Goal: Information Seeking & Learning: Learn about a topic

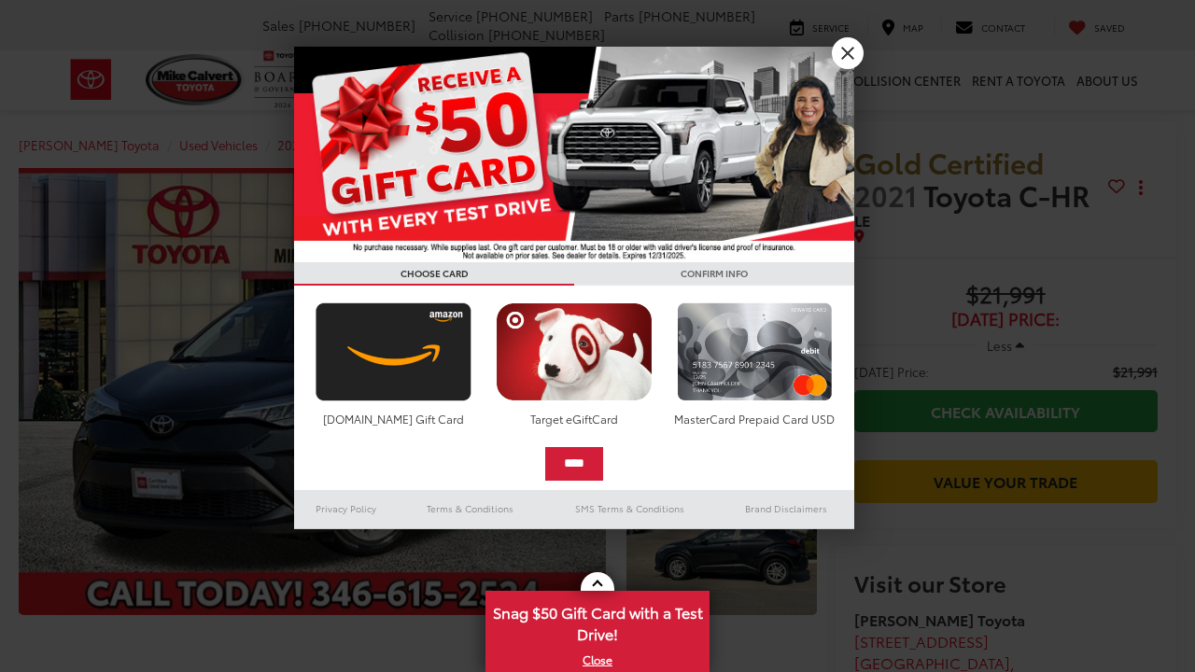
click at [848, 49] on link "X" at bounding box center [848, 53] width 32 height 32
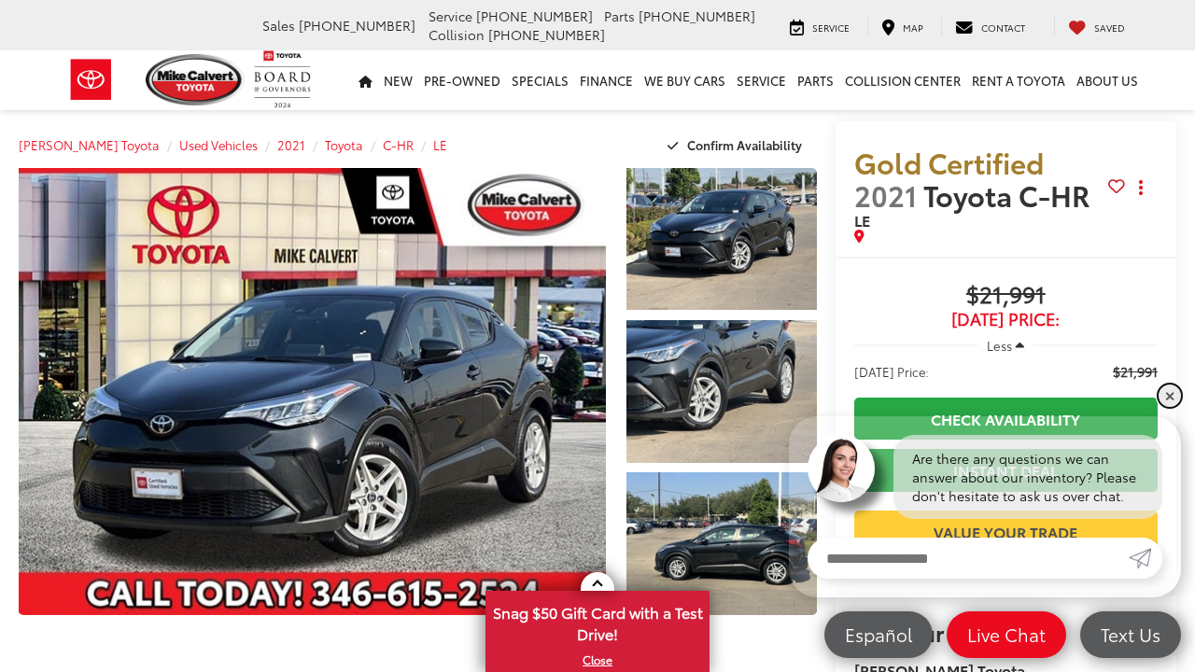
click at [1171, 396] on link "✕" at bounding box center [1169, 396] width 22 height 22
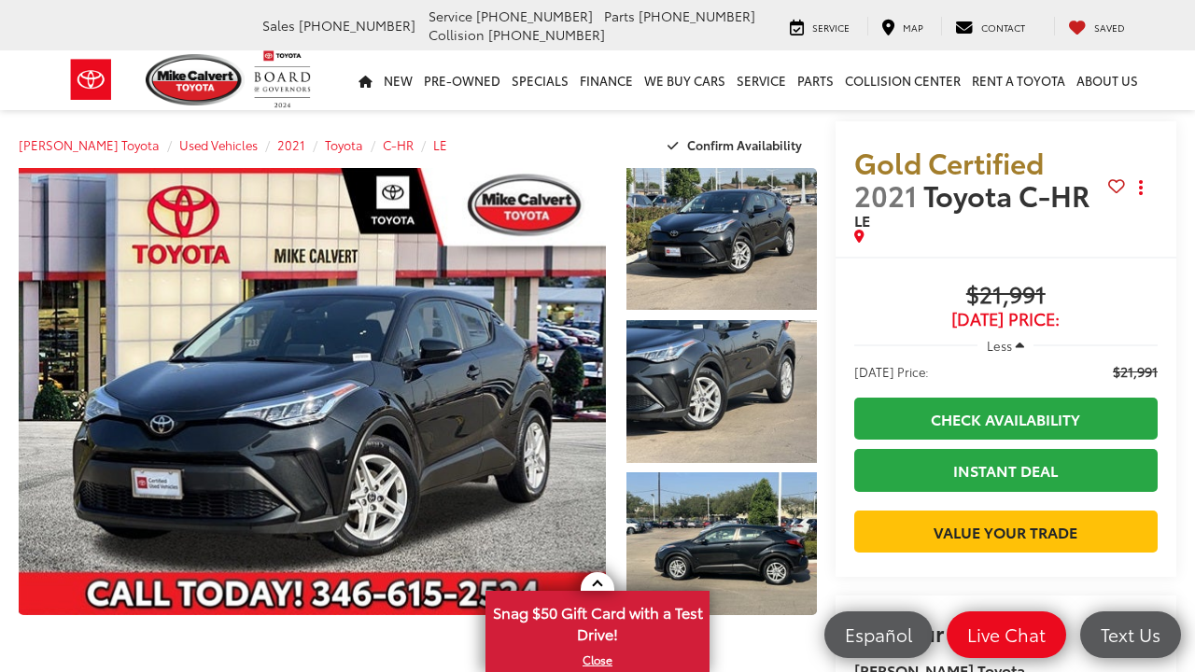
scroll to position [291, 0]
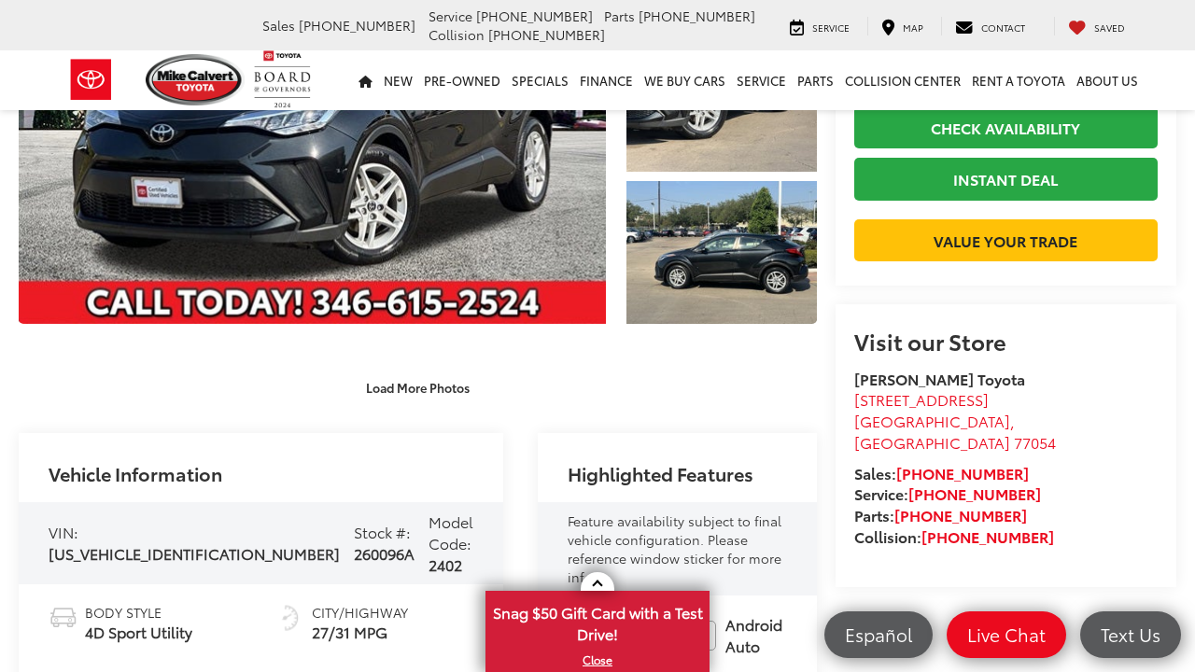
click at [633, 372] on div "Load More Photos" at bounding box center [418, 388] width 798 height 33
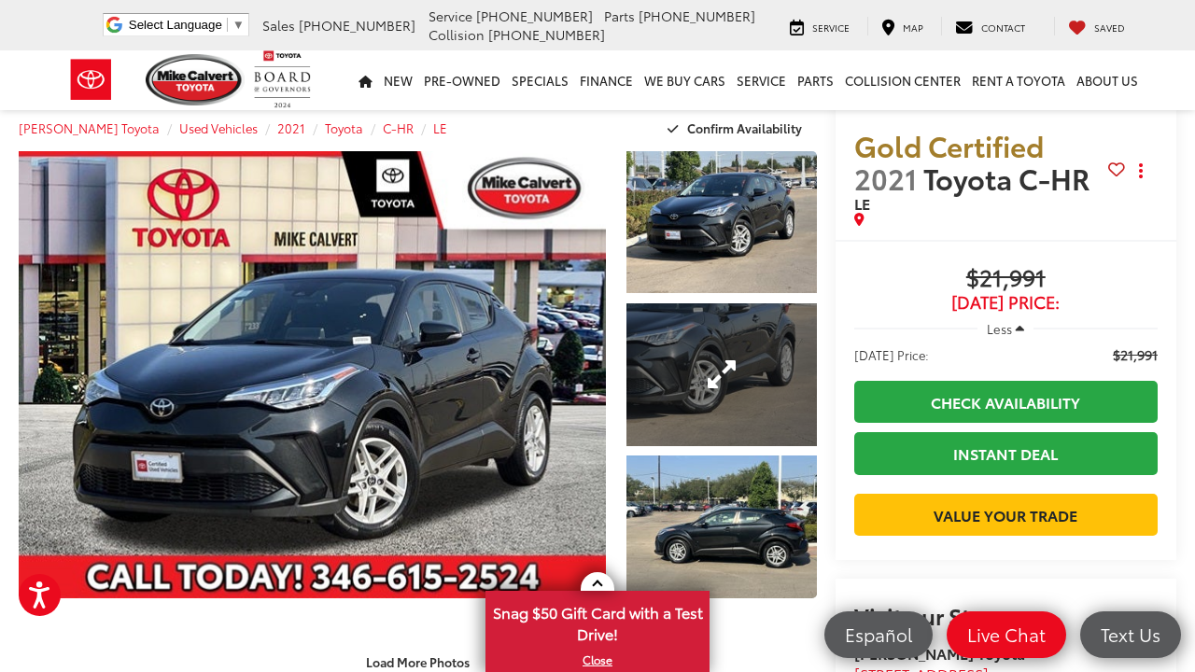
scroll to position [0, 0]
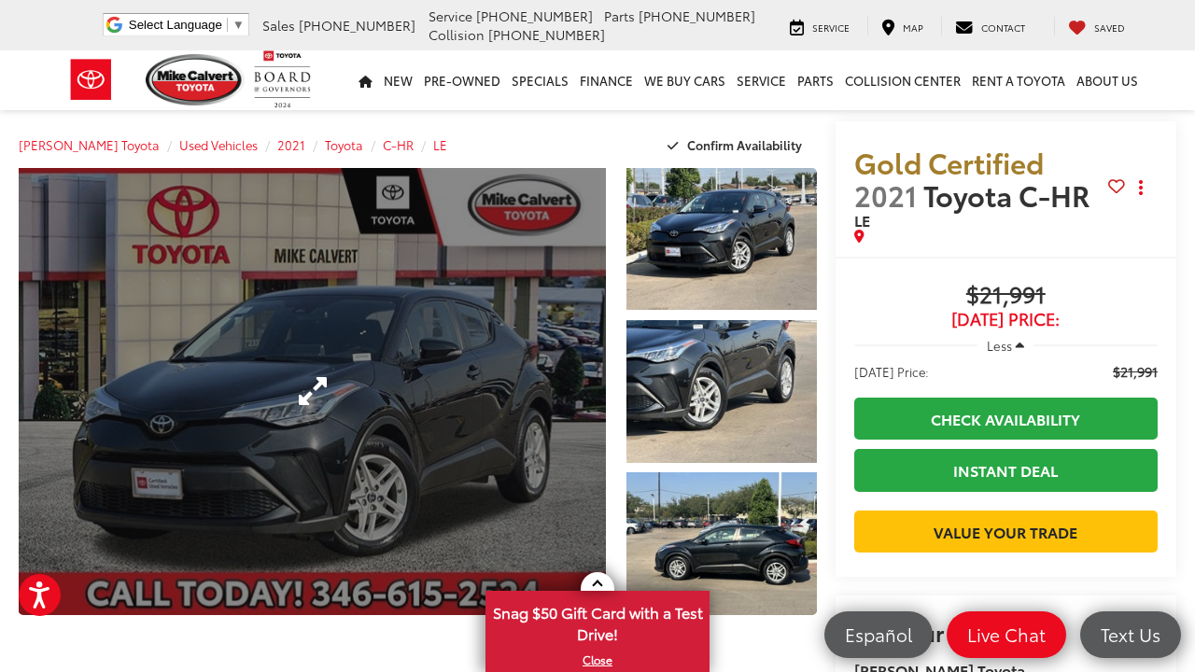
click at [416, 348] on link "Expand Photo 0" at bounding box center [312, 391] width 587 height 447
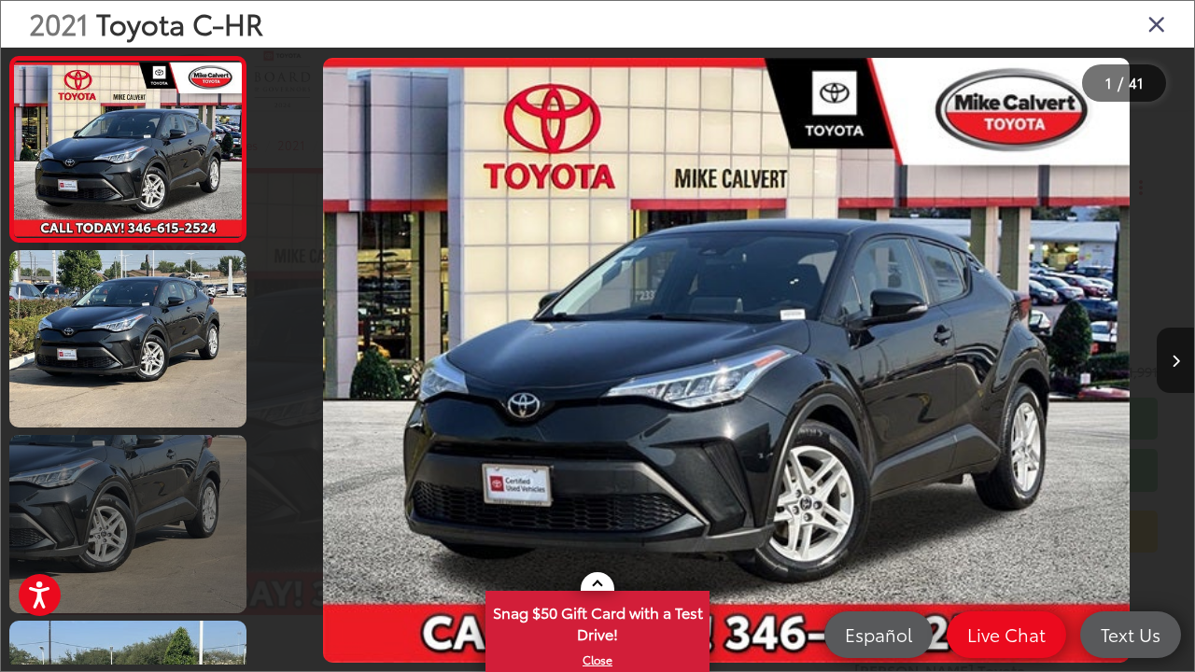
click at [133, 482] on link at bounding box center [127, 523] width 237 height 177
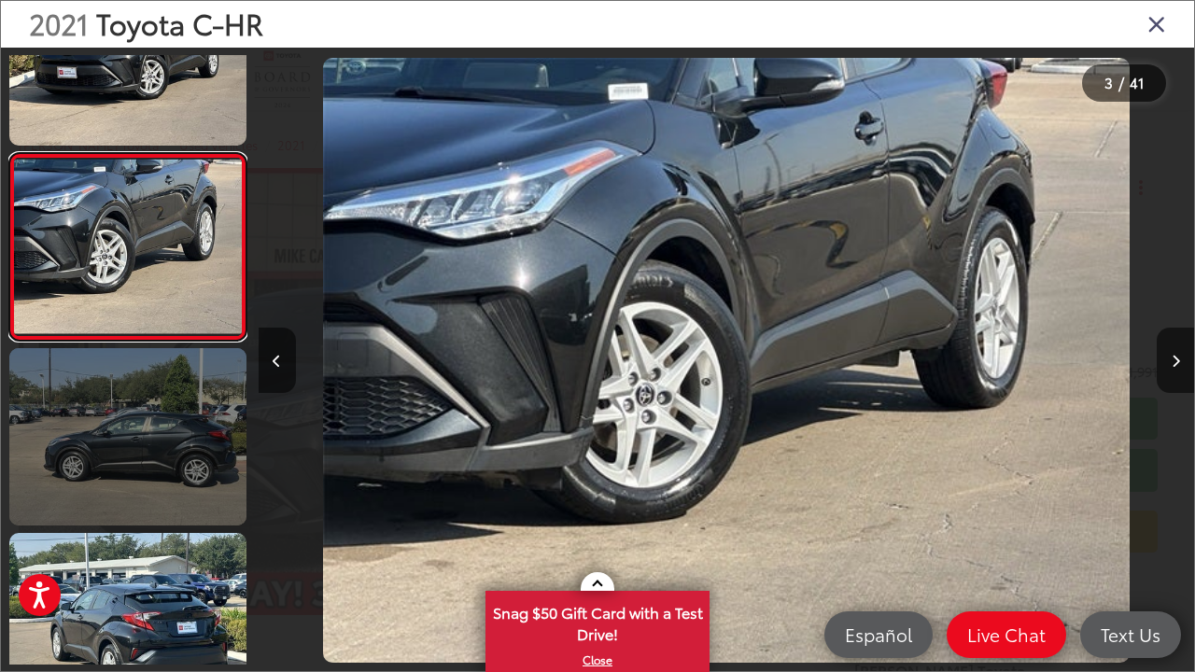
scroll to position [283, 0]
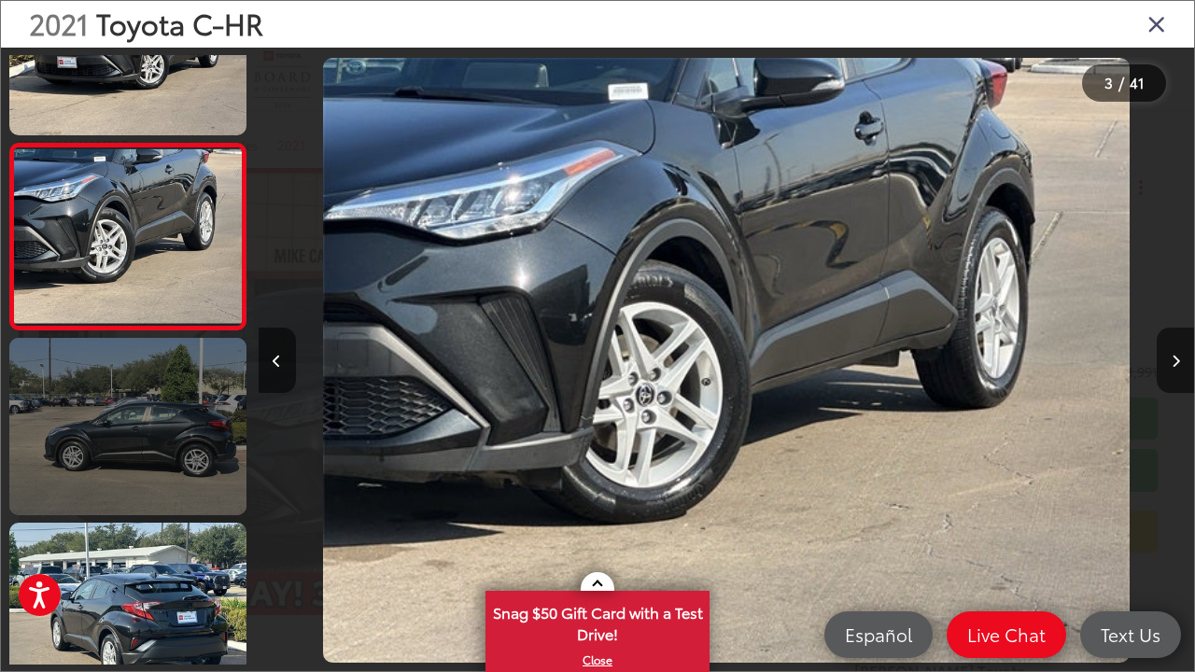
click at [86, 503] on link at bounding box center [127, 426] width 237 height 177
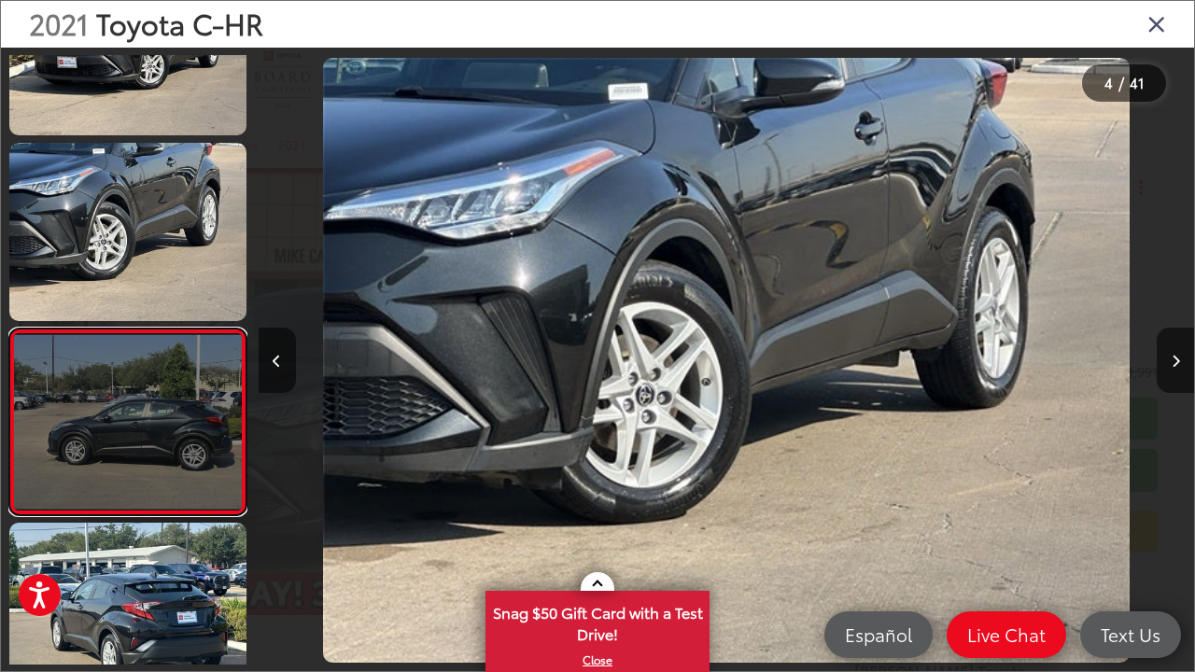
scroll to position [399, 0]
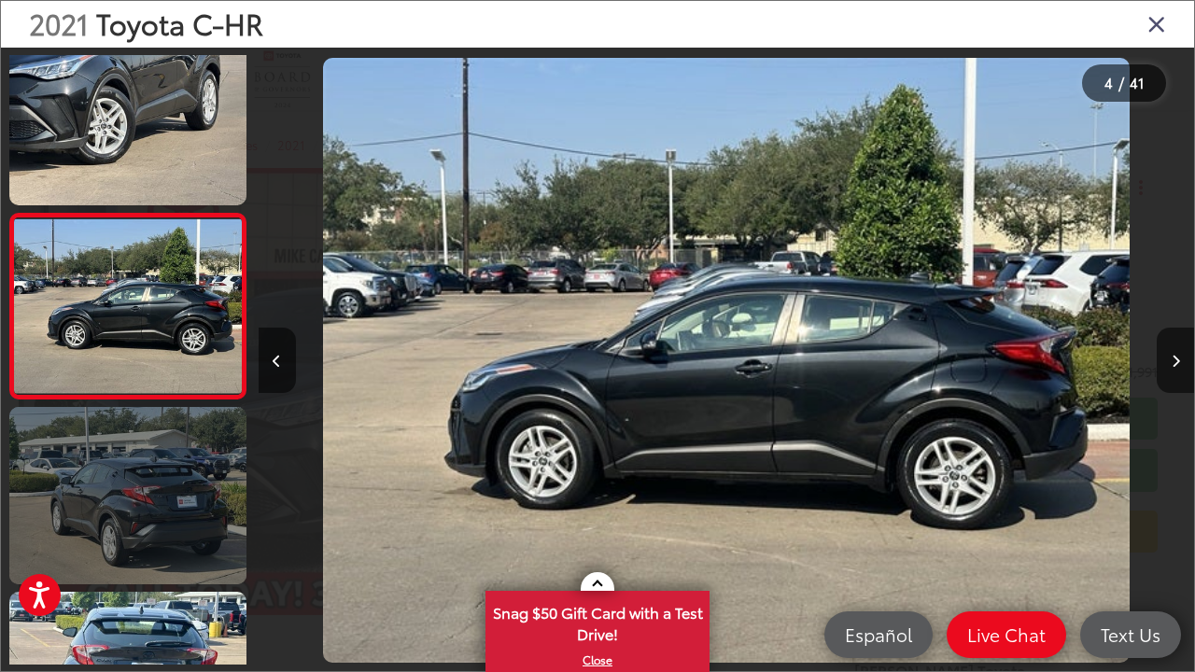
click at [145, 497] on link at bounding box center [127, 495] width 237 height 177
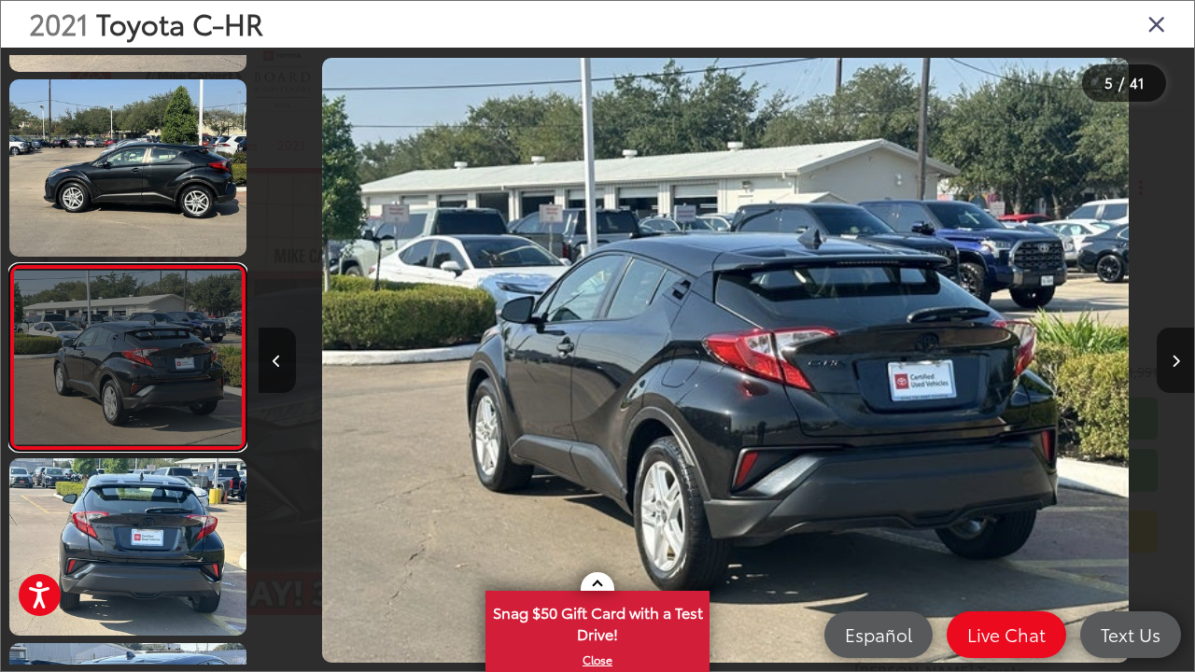
scroll to position [583, 0]
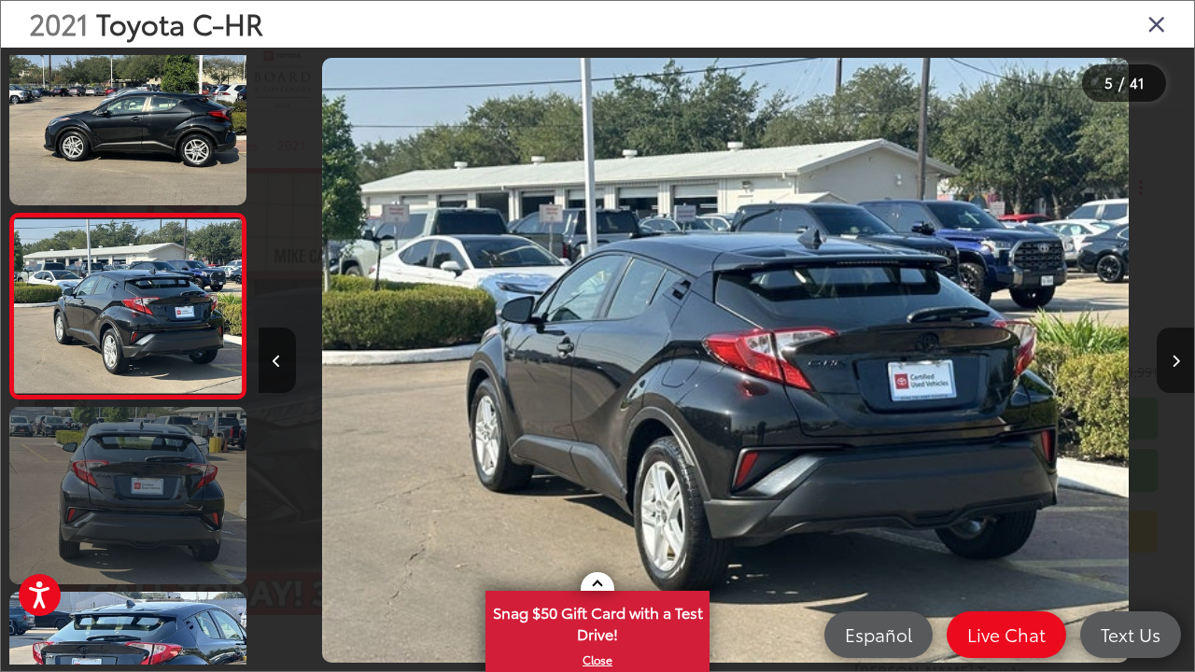
click at [204, 448] on link at bounding box center [127, 495] width 237 height 177
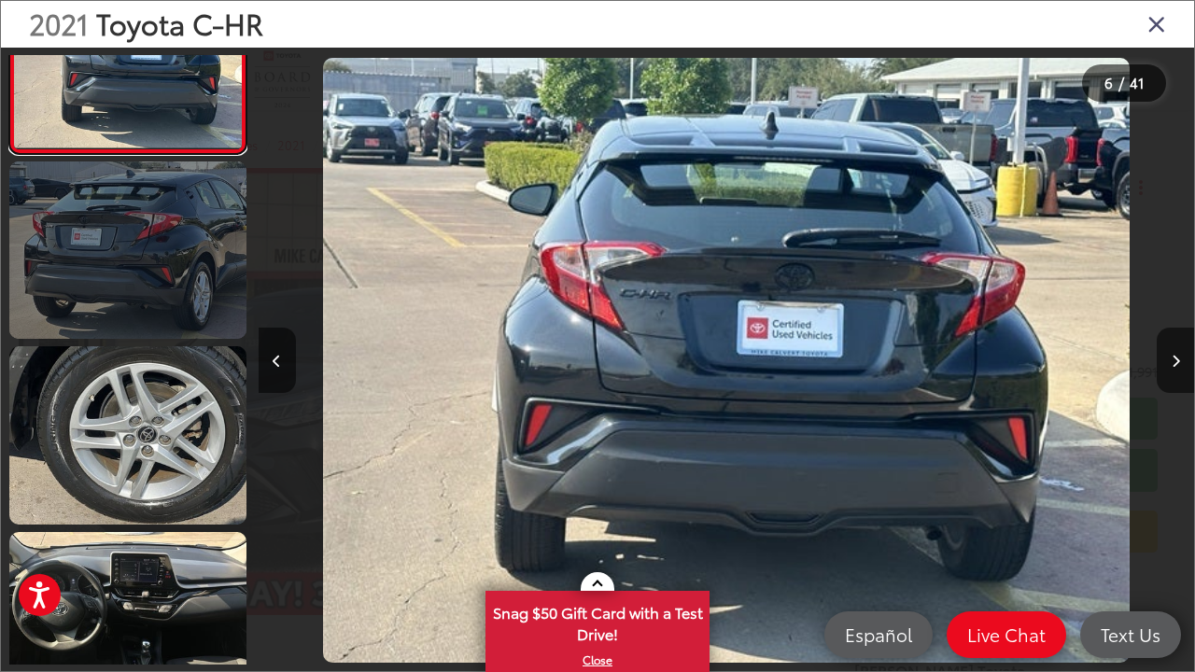
scroll to position [1020, 0]
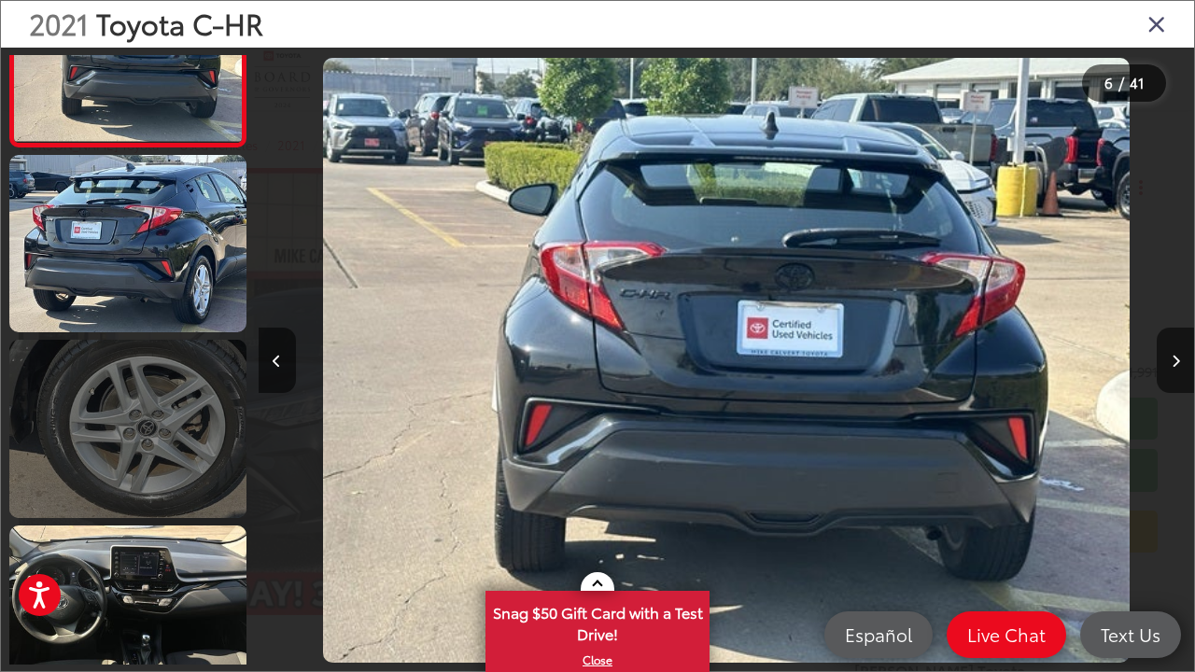
click at [50, 447] on link at bounding box center [127, 428] width 237 height 177
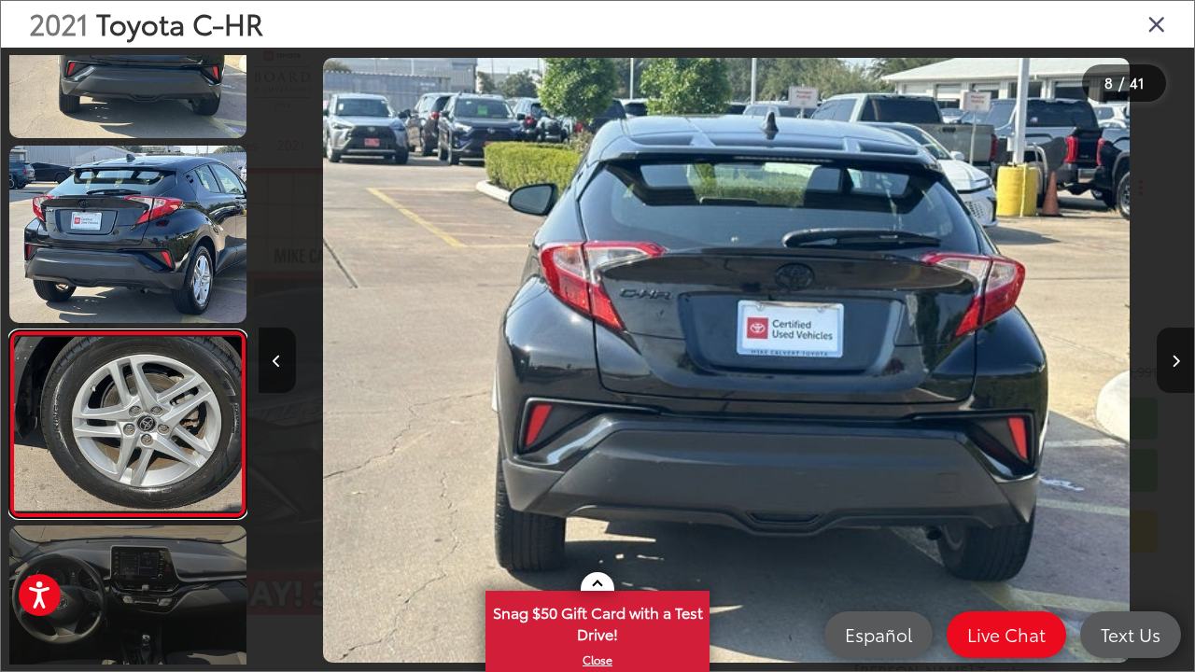
scroll to position [1138, 0]
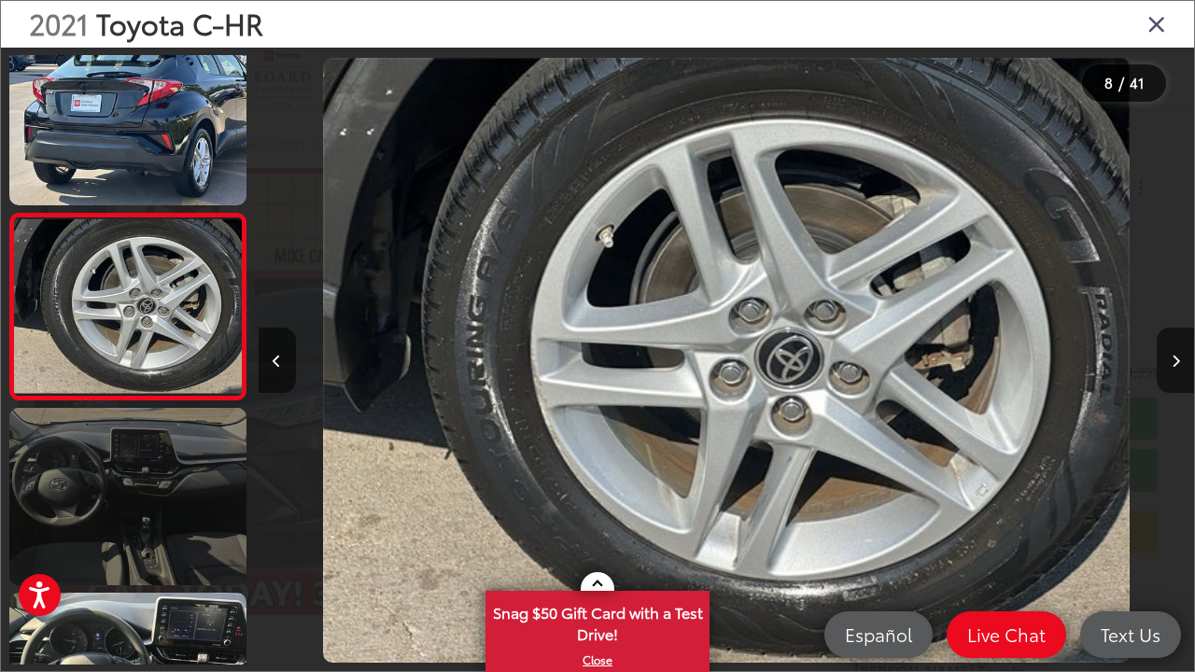
click at [171, 480] on link at bounding box center [127, 496] width 237 height 177
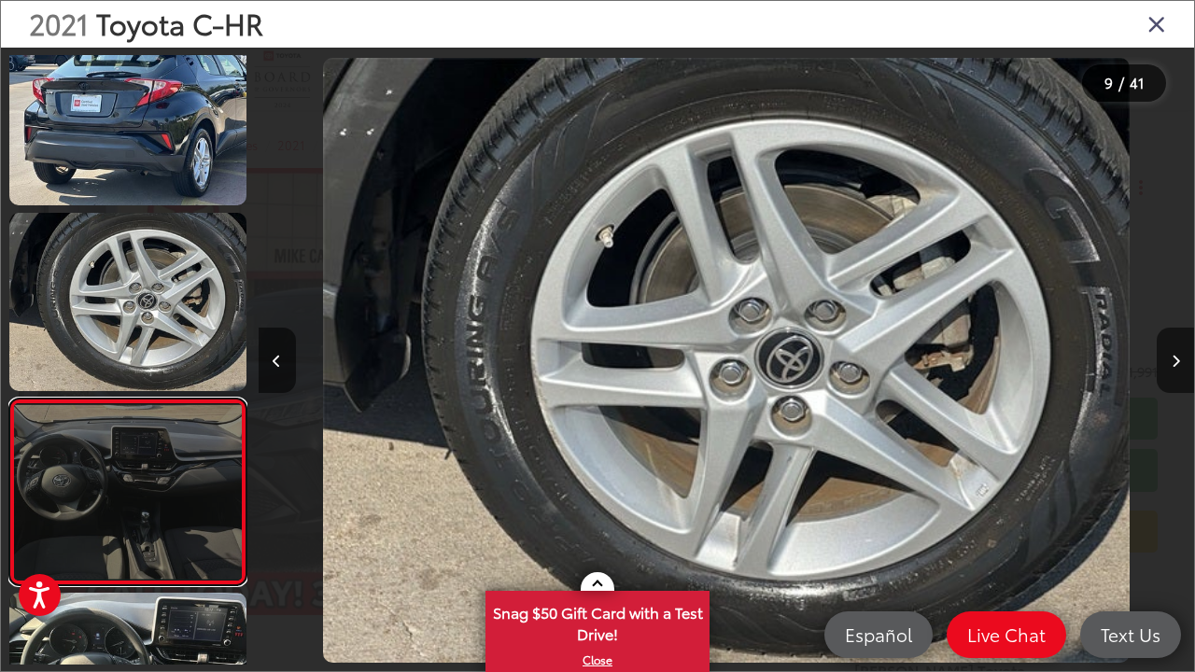
scroll to position [1324, 0]
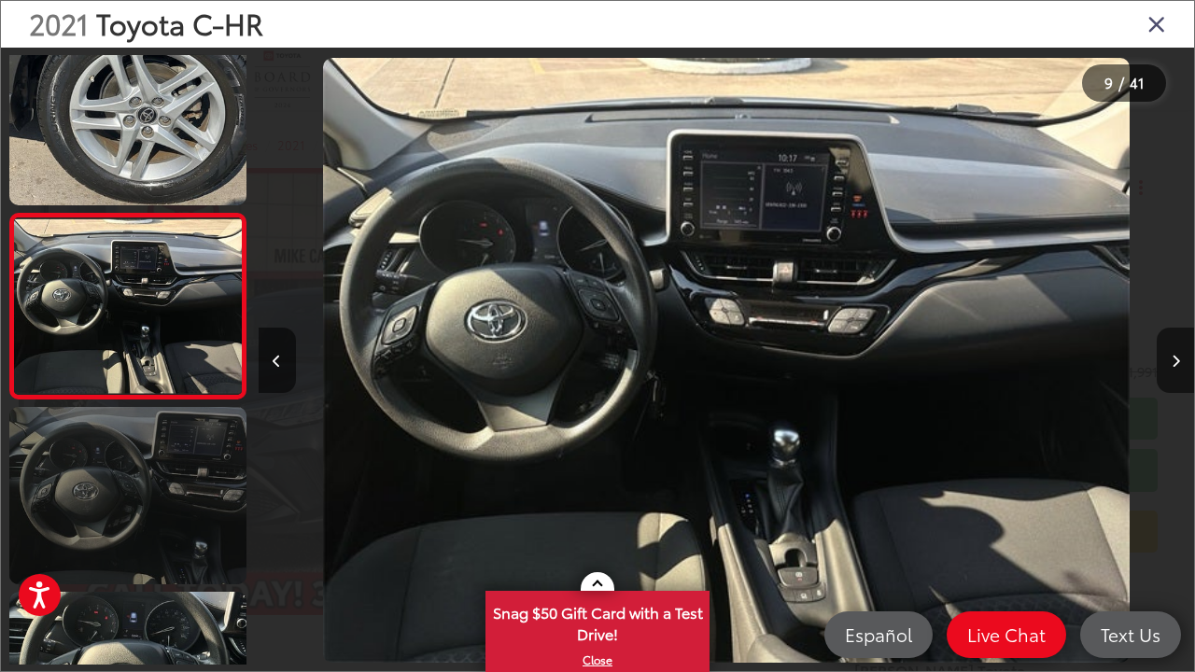
click at [171, 480] on link at bounding box center [127, 495] width 237 height 177
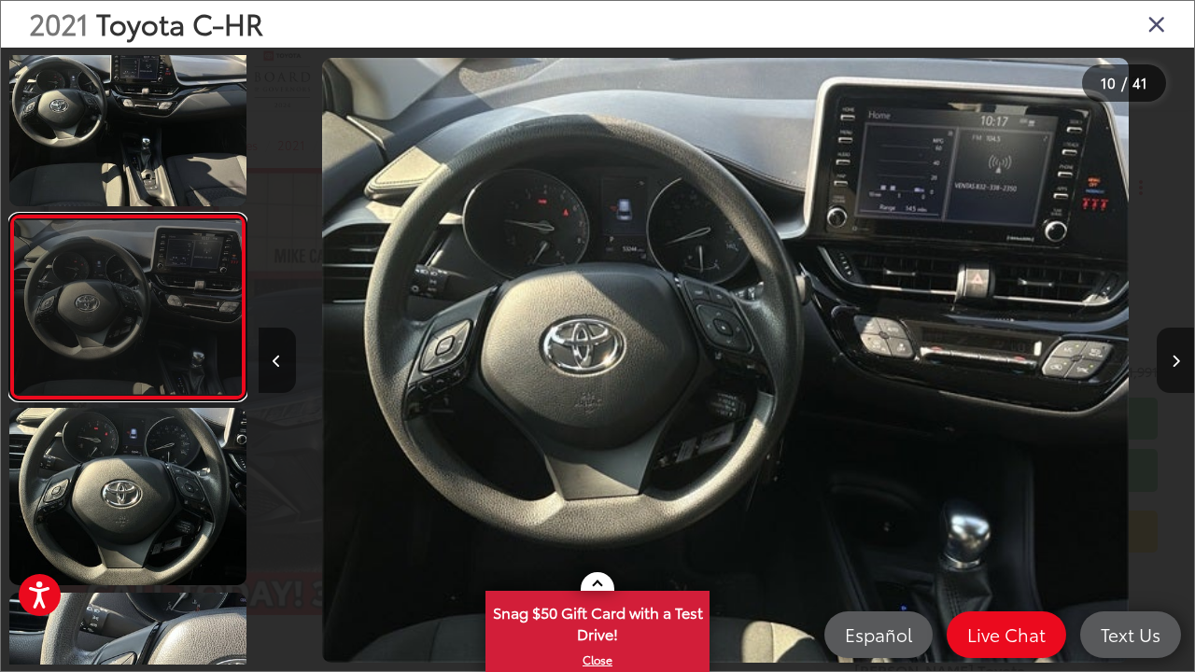
scroll to position [1508, 0]
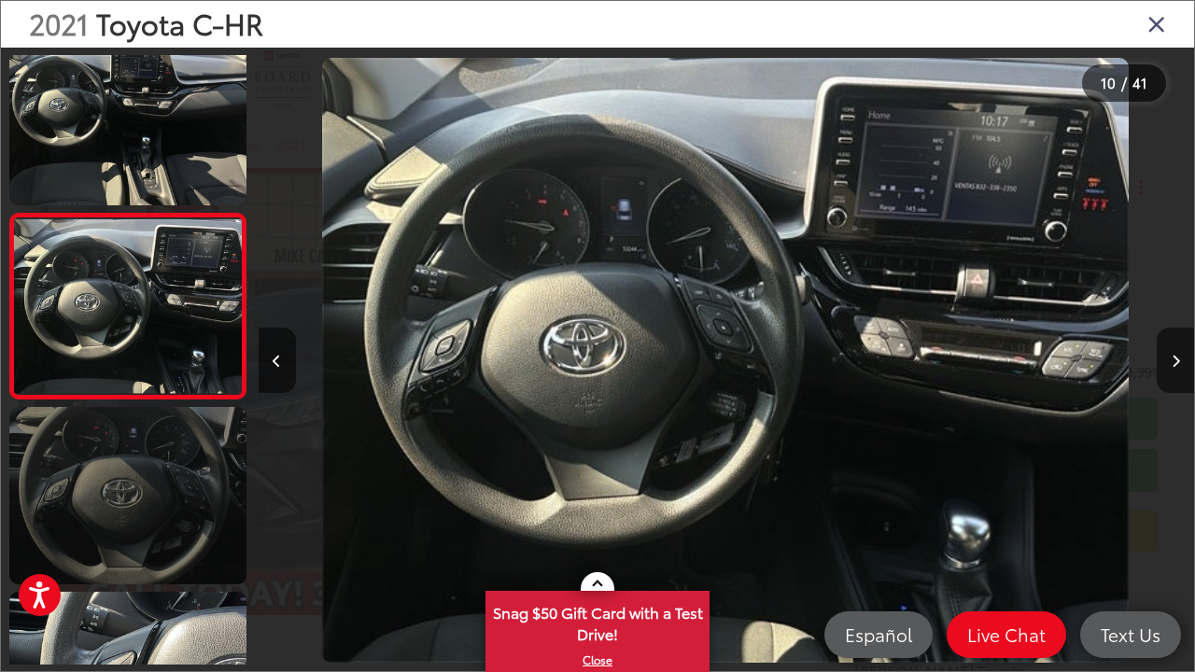
click at [171, 480] on link at bounding box center [127, 495] width 237 height 177
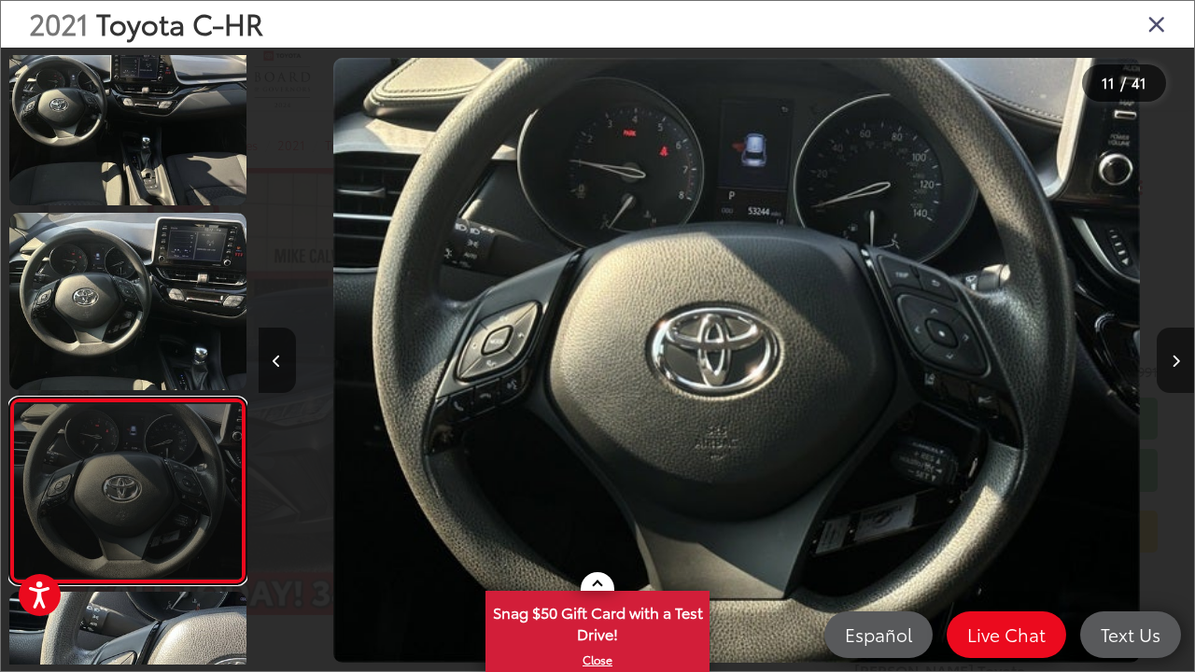
scroll to position [1693, 0]
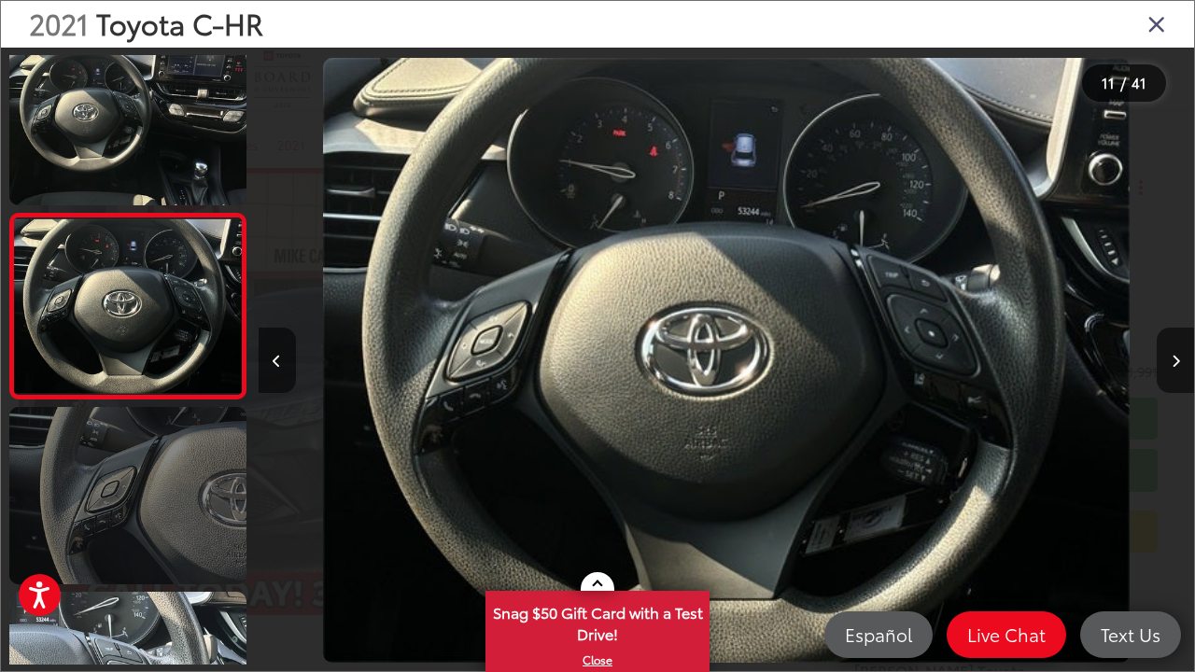
click at [170, 513] on link at bounding box center [127, 495] width 237 height 177
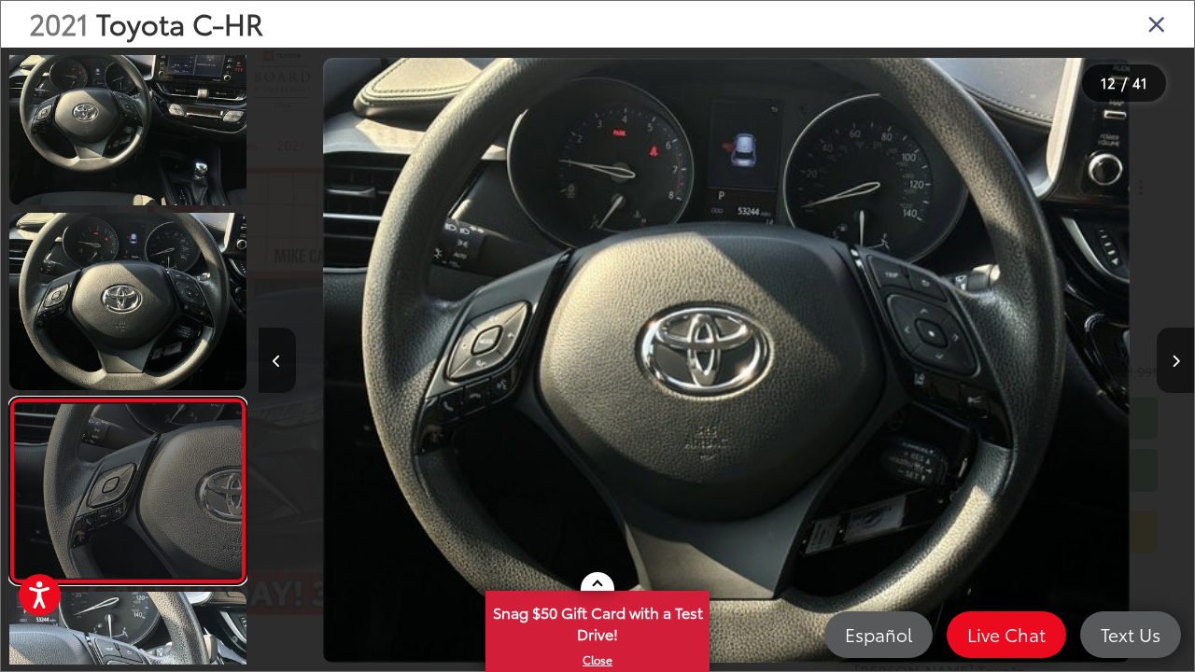
scroll to position [1878, 0]
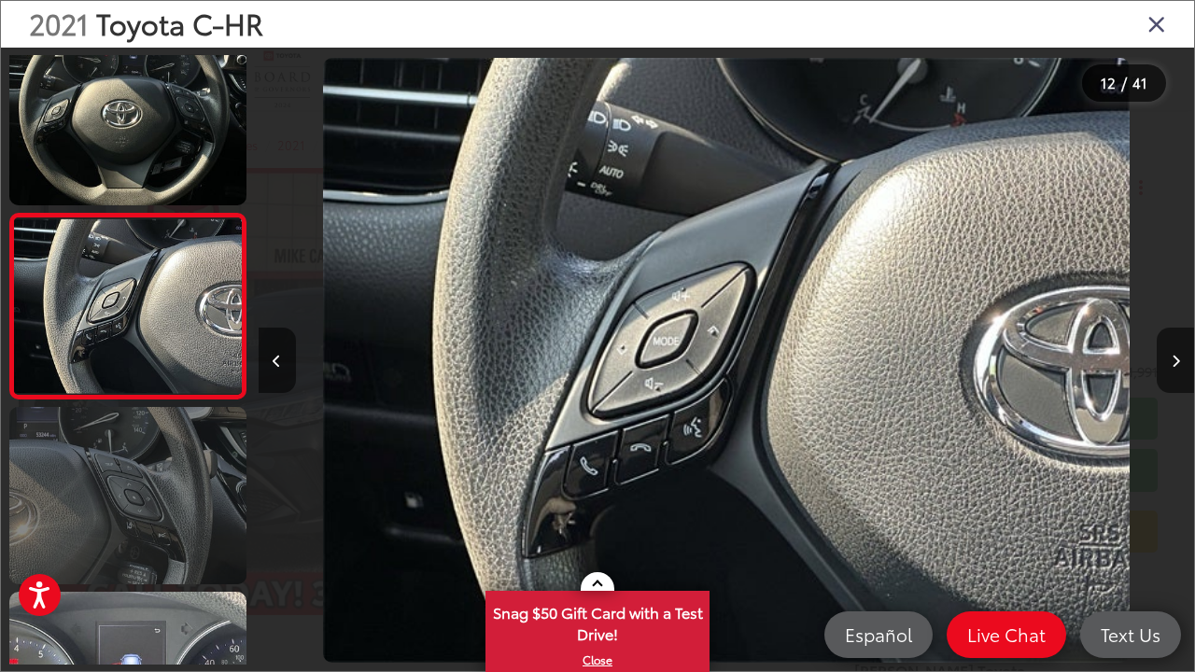
click at [167, 566] on link at bounding box center [127, 495] width 237 height 177
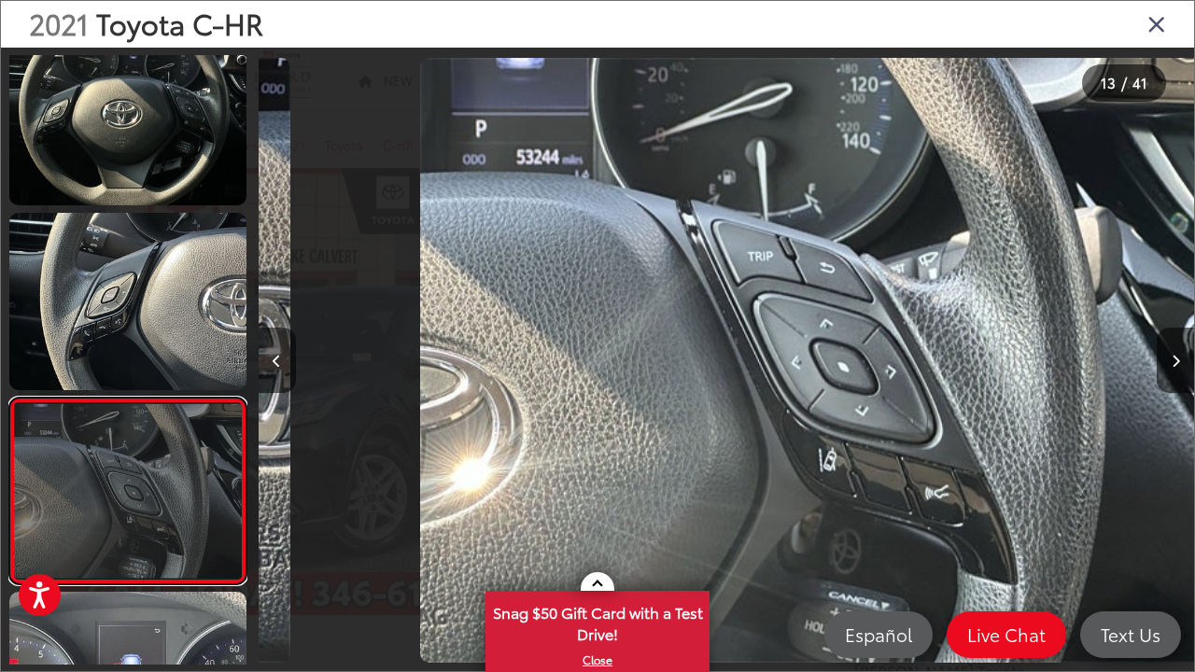
scroll to position [2063, 0]
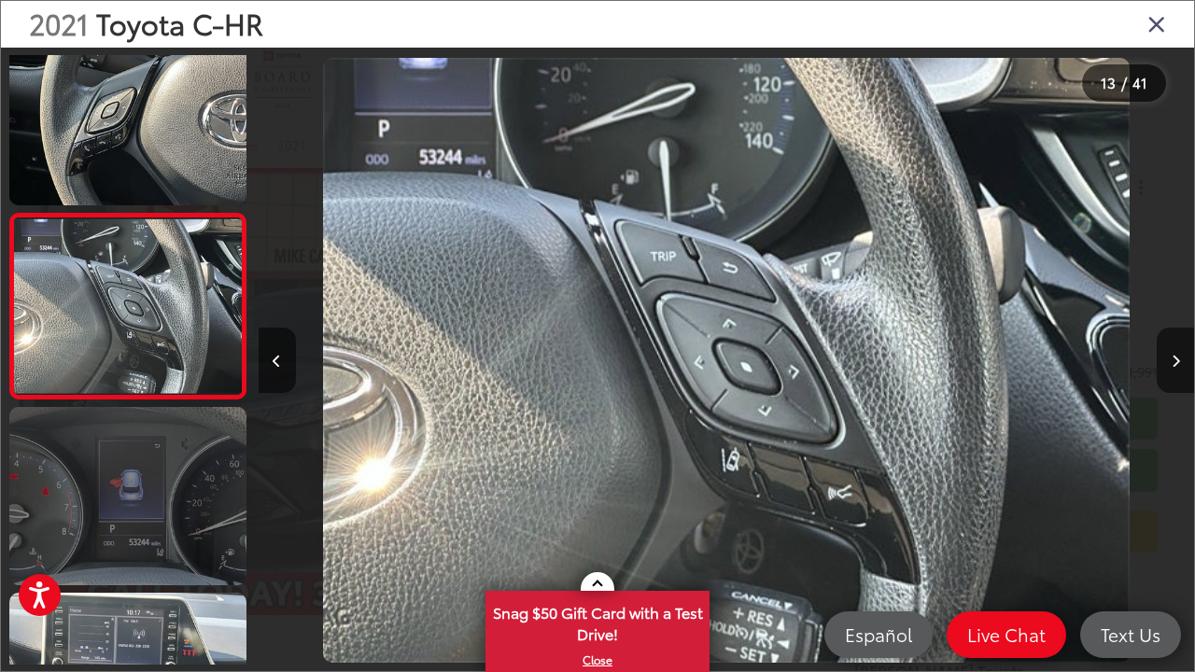
click at [183, 498] on link at bounding box center [127, 495] width 237 height 177
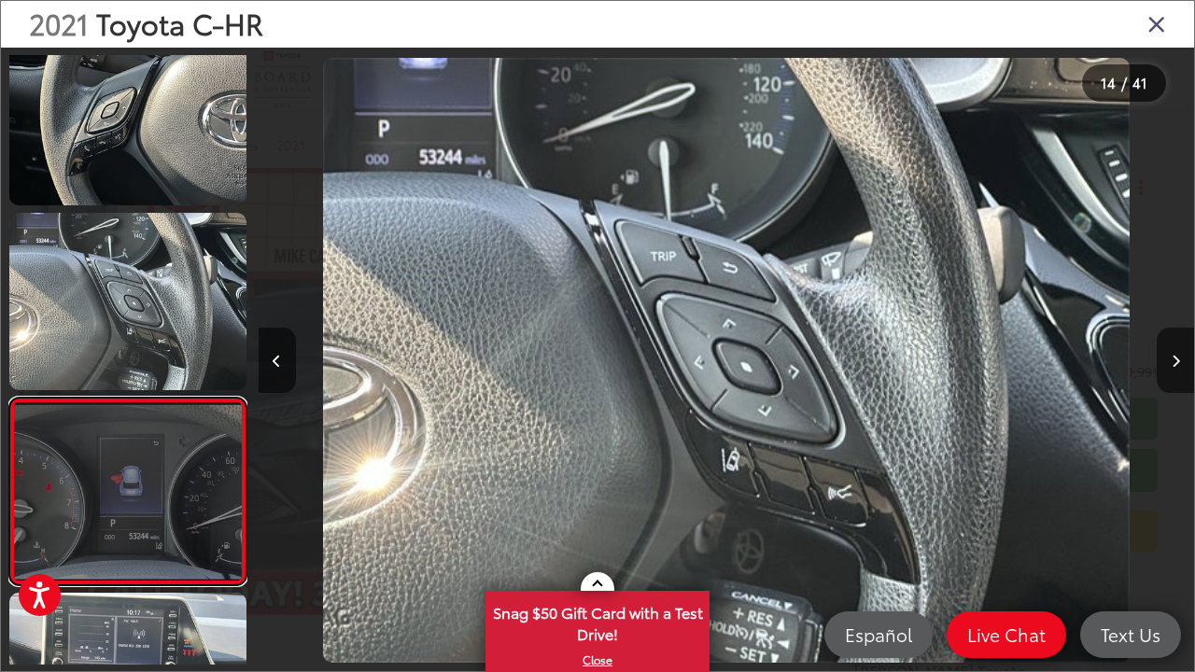
scroll to position [0, 0]
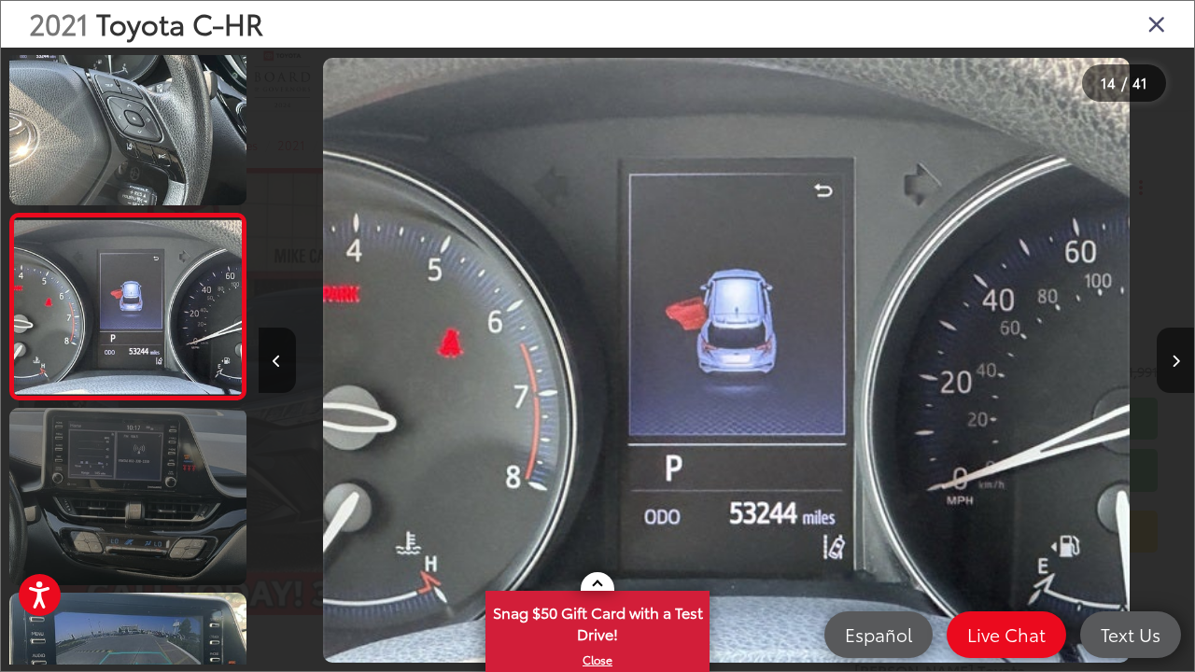
click at [182, 506] on link at bounding box center [127, 496] width 237 height 177
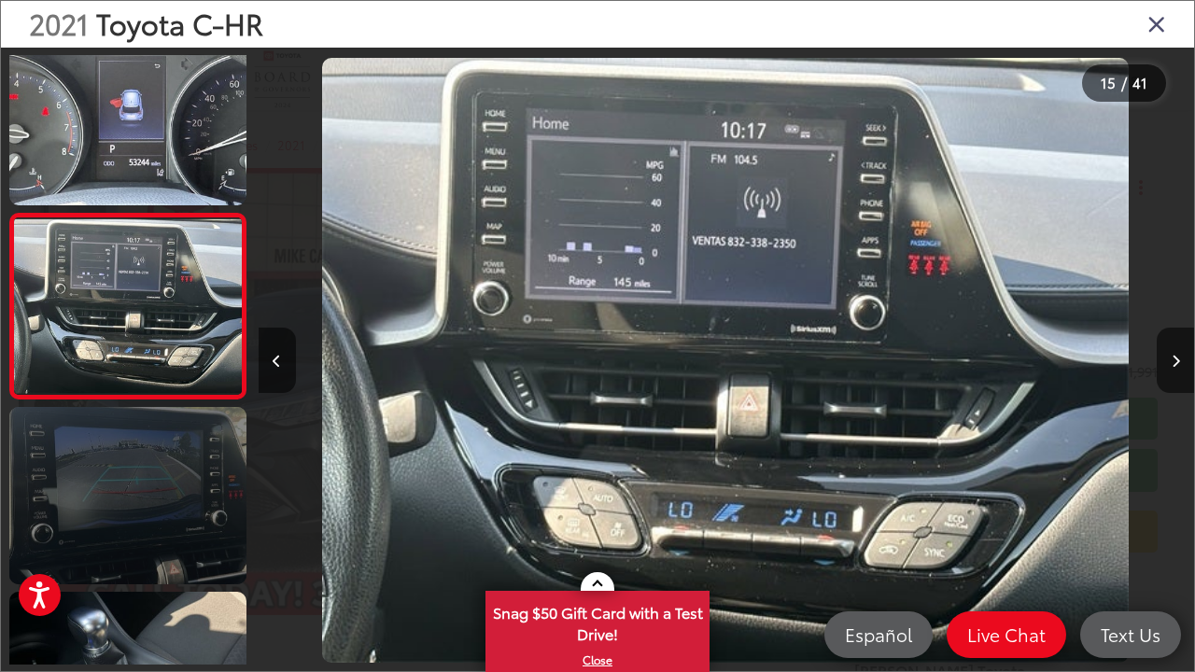
click at [182, 506] on link at bounding box center [127, 495] width 237 height 177
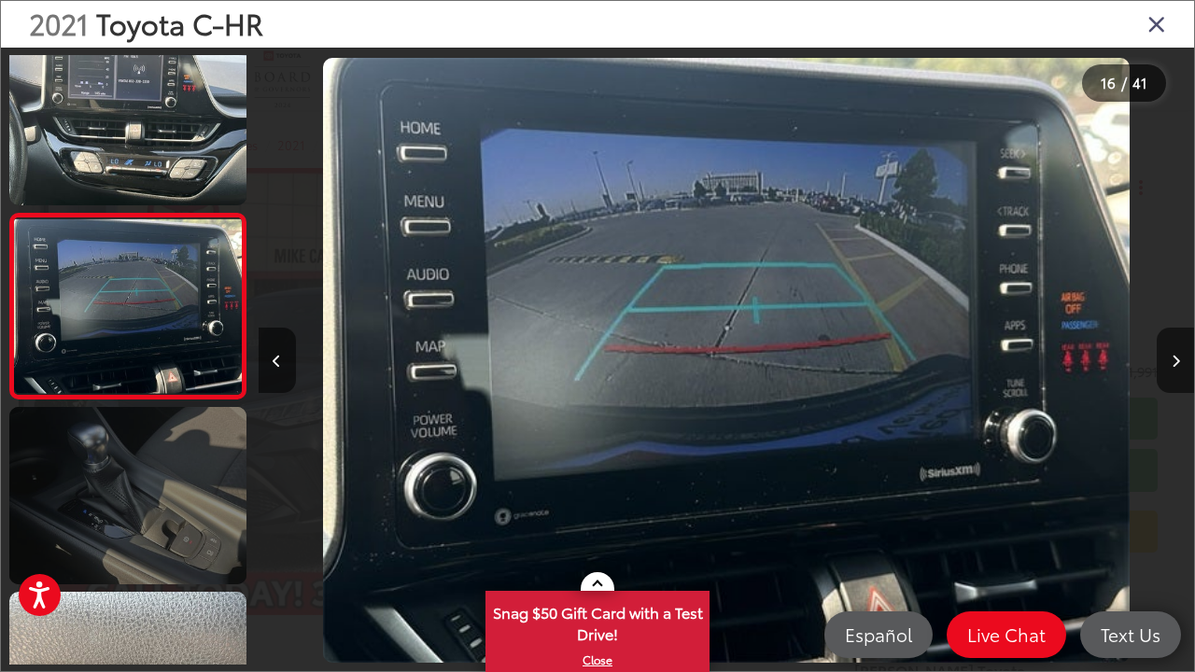
click at [182, 506] on link at bounding box center [127, 495] width 237 height 177
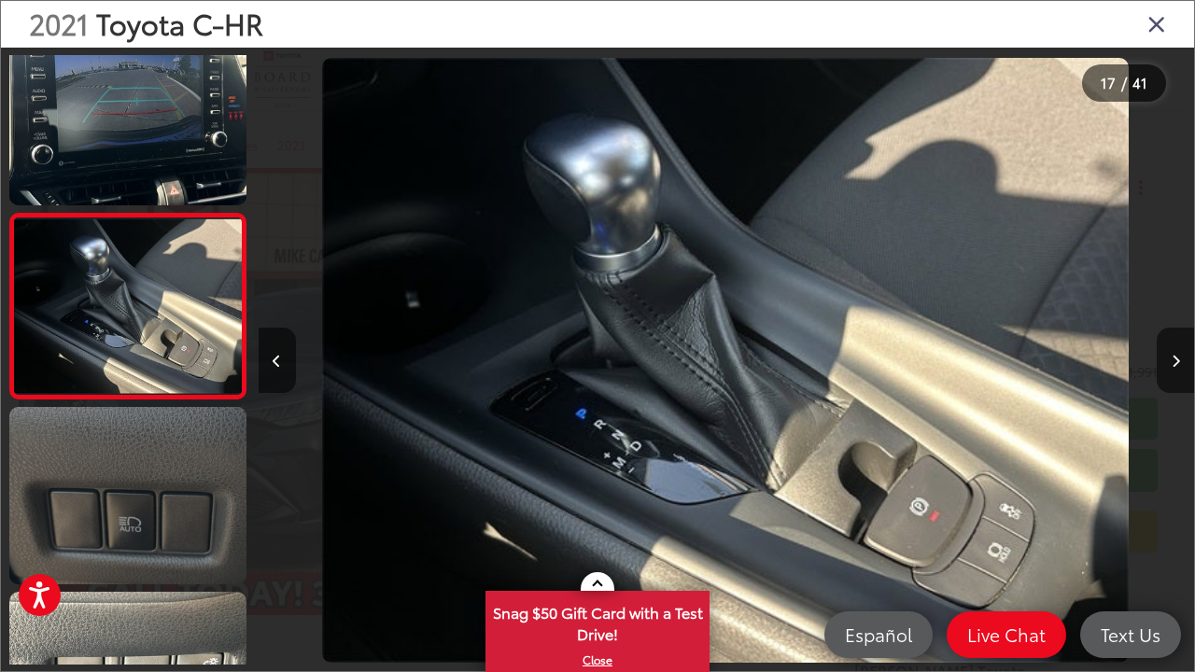
click at [161, 469] on link at bounding box center [127, 495] width 237 height 177
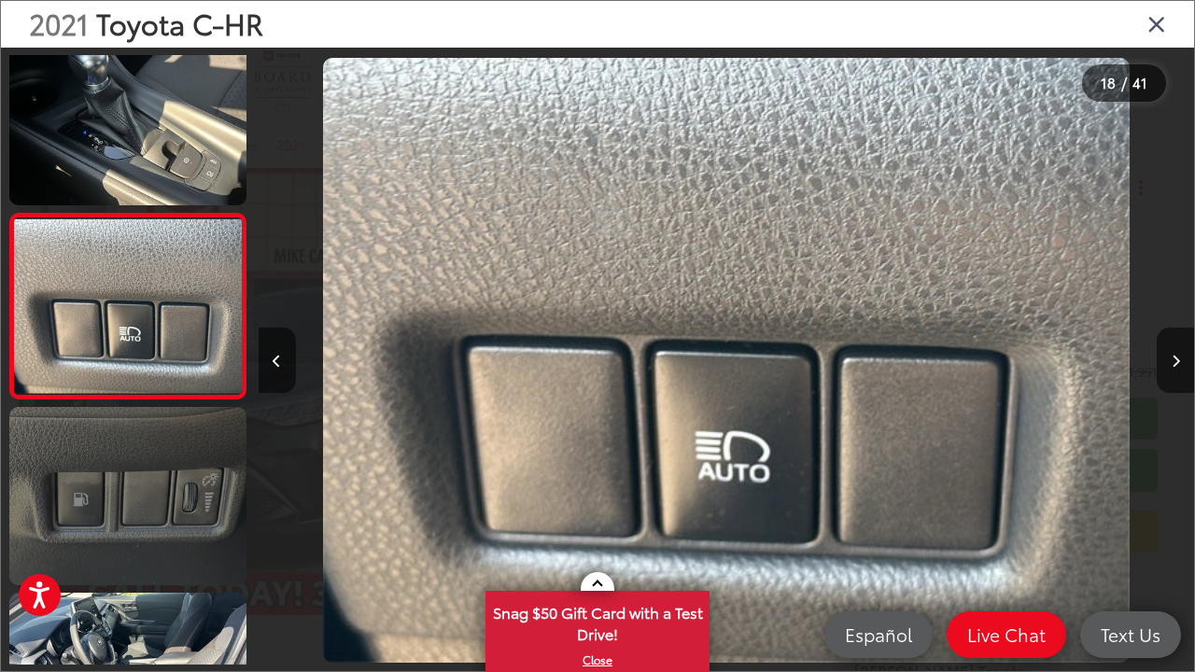
click at [161, 469] on link at bounding box center [127, 495] width 237 height 177
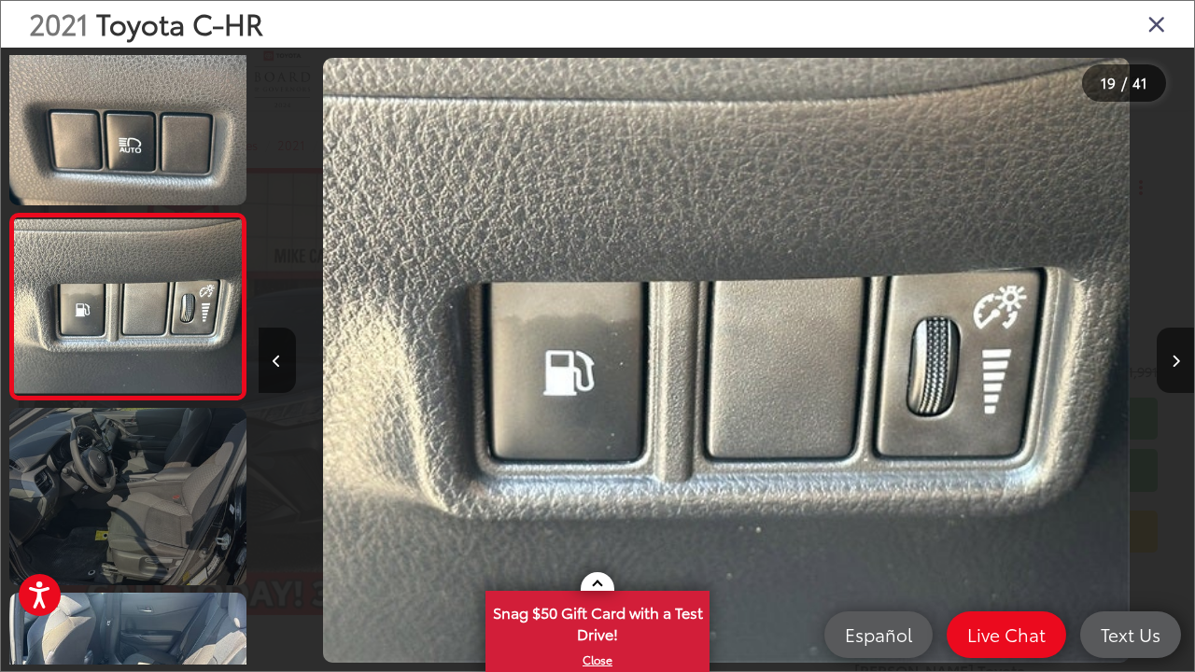
click at [162, 502] on link at bounding box center [127, 496] width 237 height 177
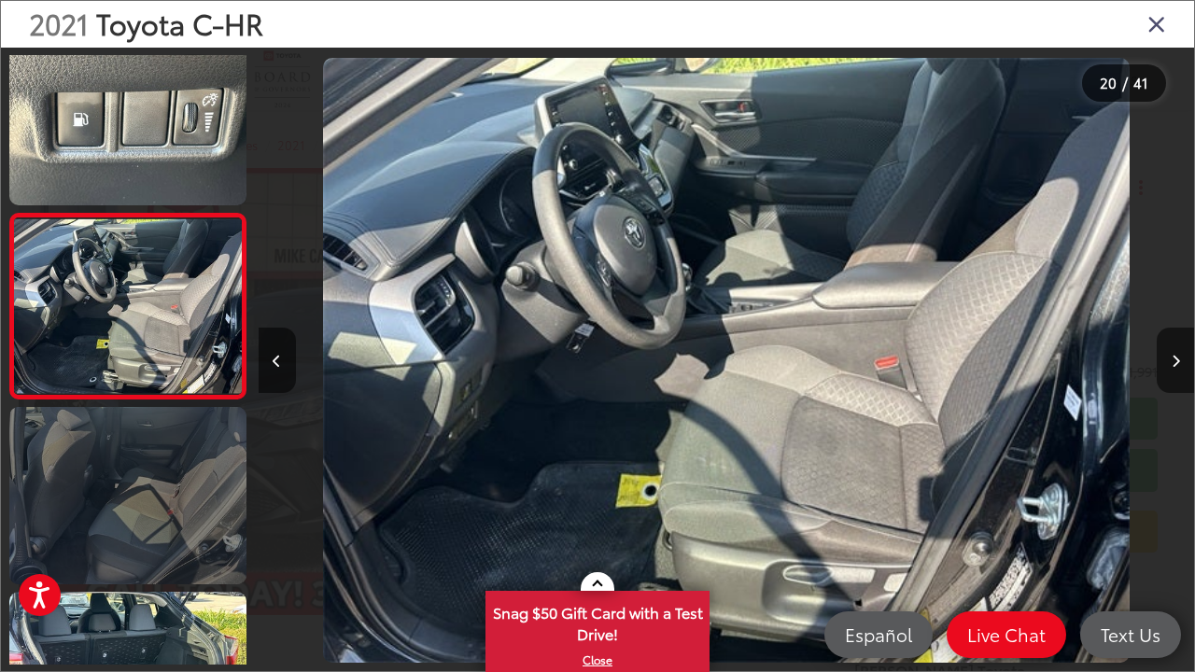
click at [162, 502] on link at bounding box center [127, 495] width 237 height 177
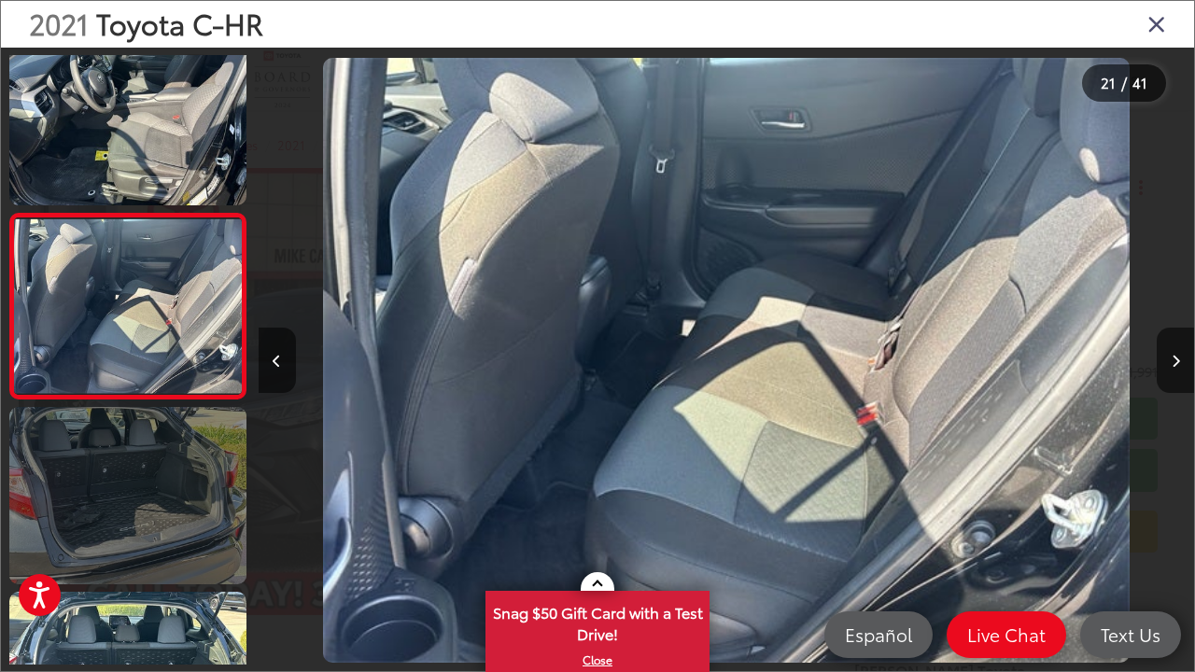
click at [158, 504] on link at bounding box center [127, 495] width 237 height 177
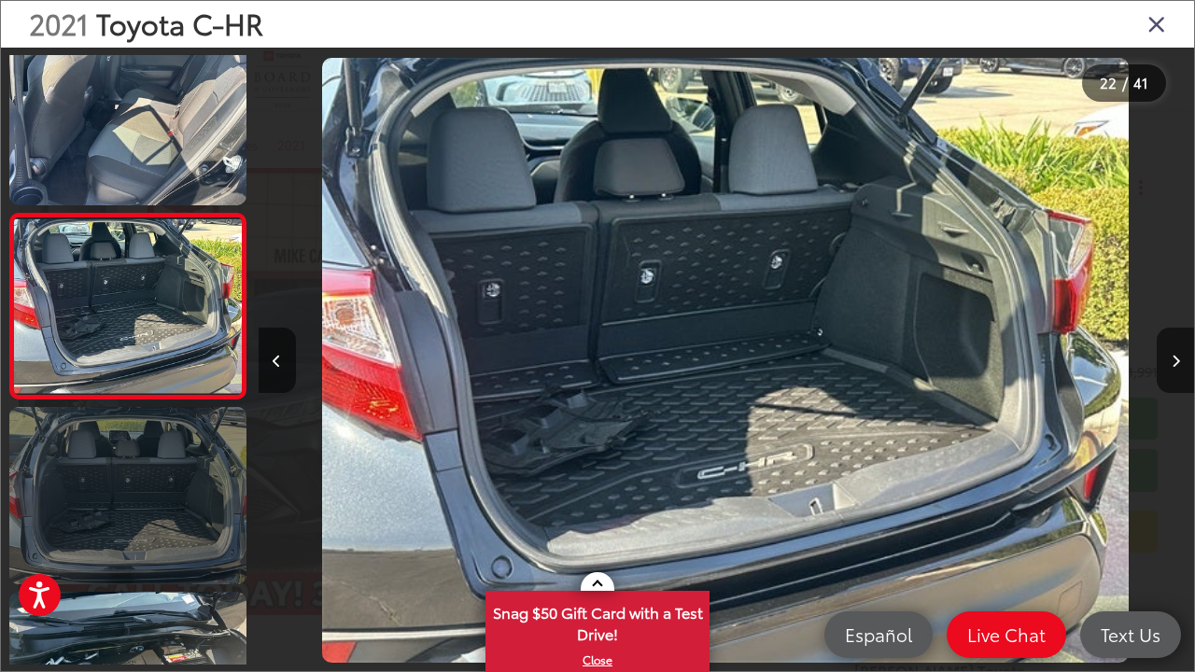
click at [158, 504] on link at bounding box center [127, 495] width 237 height 177
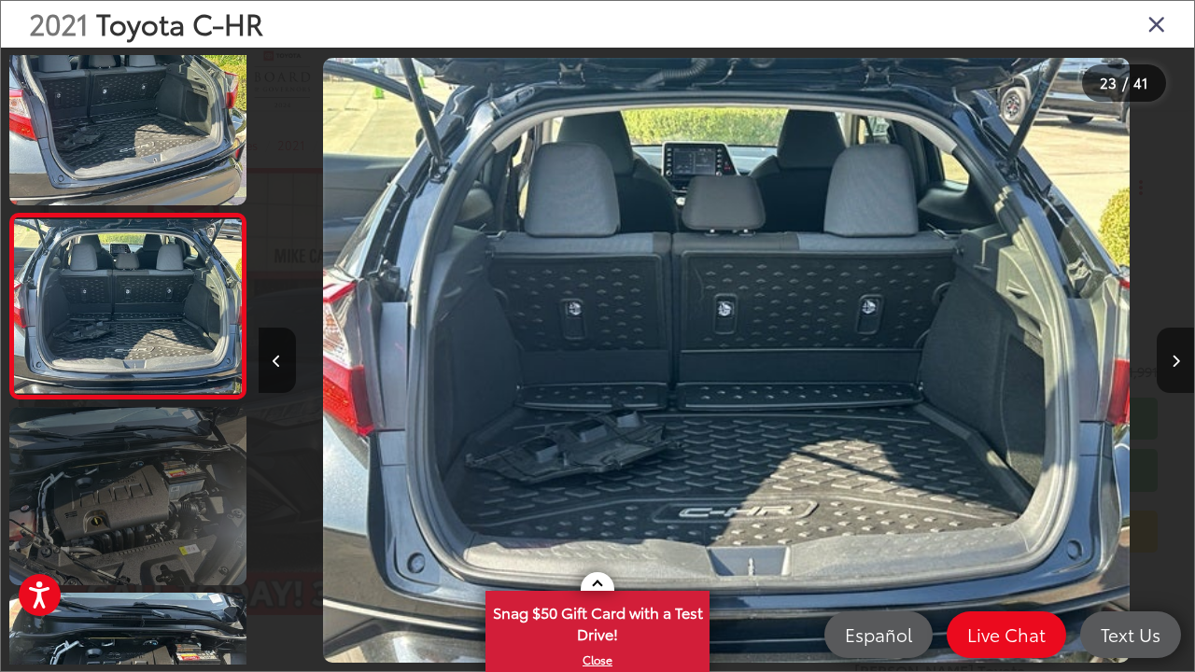
click at [158, 504] on link at bounding box center [127, 495] width 237 height 177
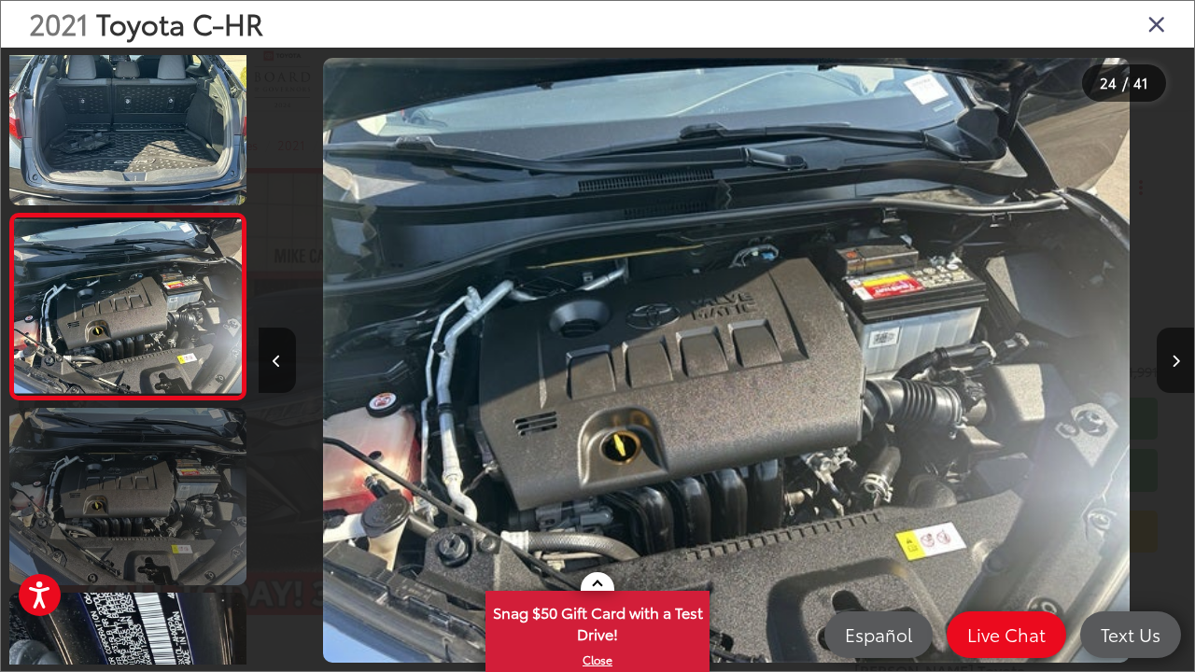
click at [158, 504] on link at bounding box center [127, 496] width 237 height 177
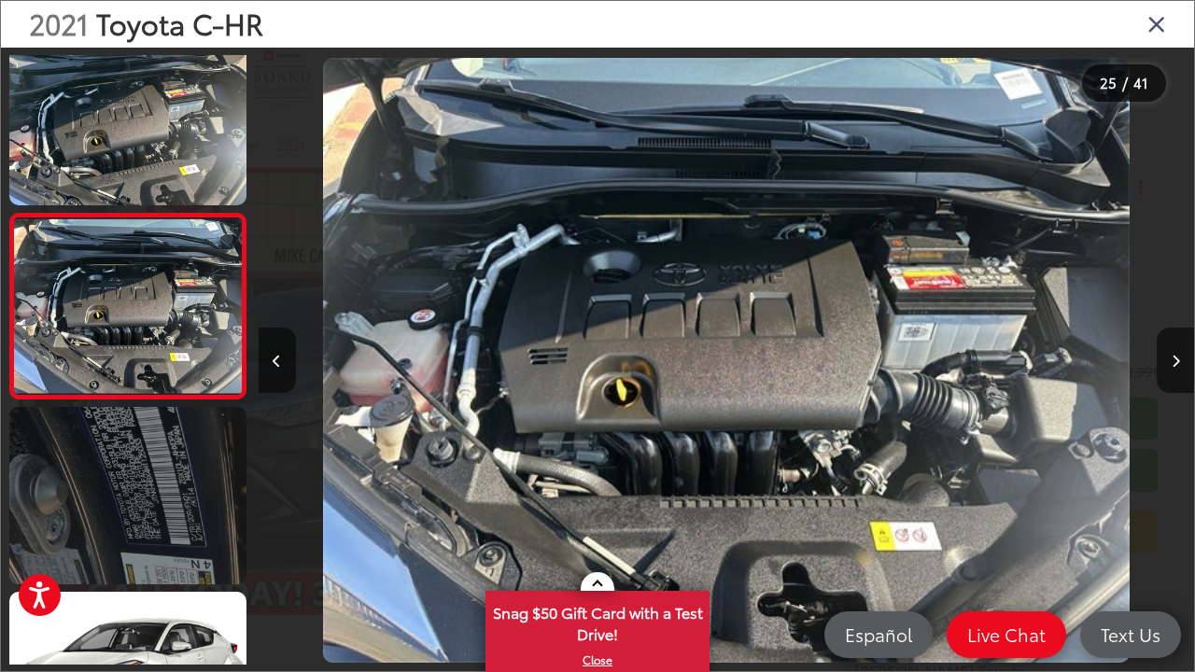
click at [145, 492] on link at bounding box center [127, 495] width 237 height 177
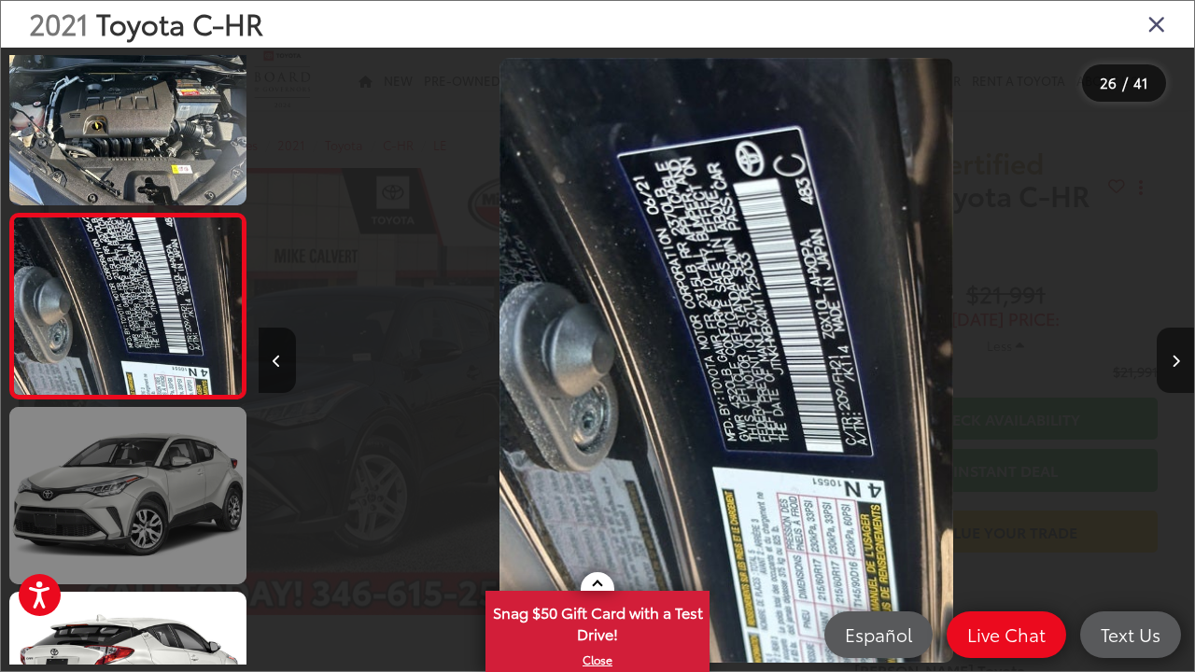
click at [145, 492] on link at bounding box center [127, 495] width 237 height 177
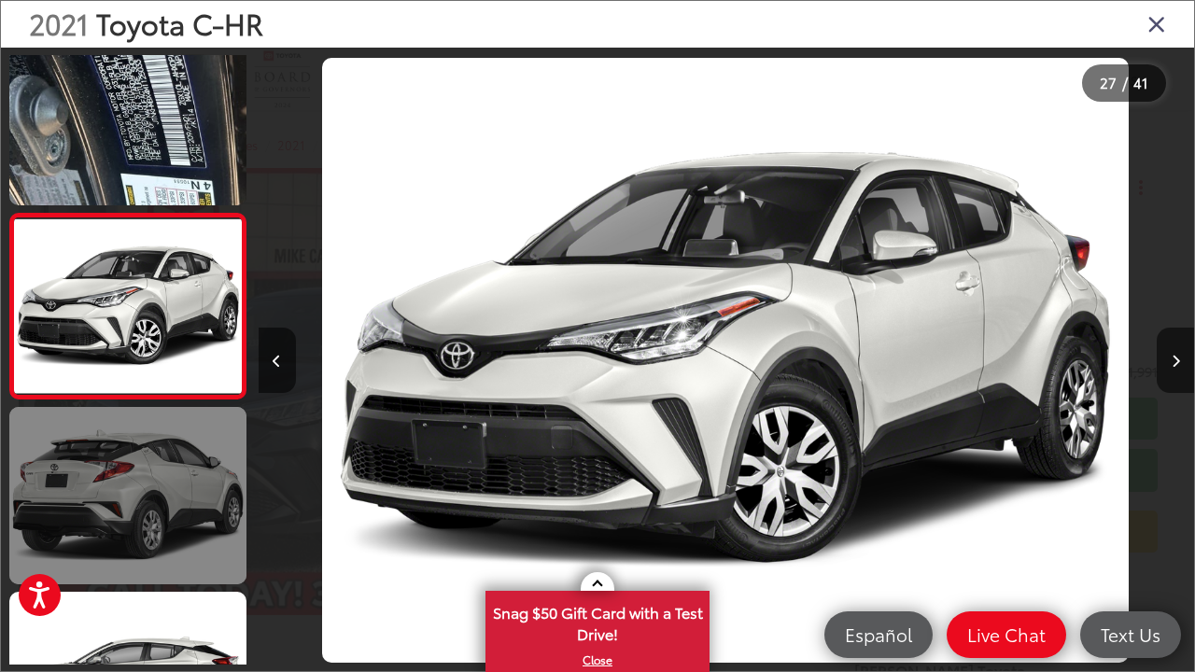
click at [145, 492] on link at bounding box center [127, 495] width 237 height 177
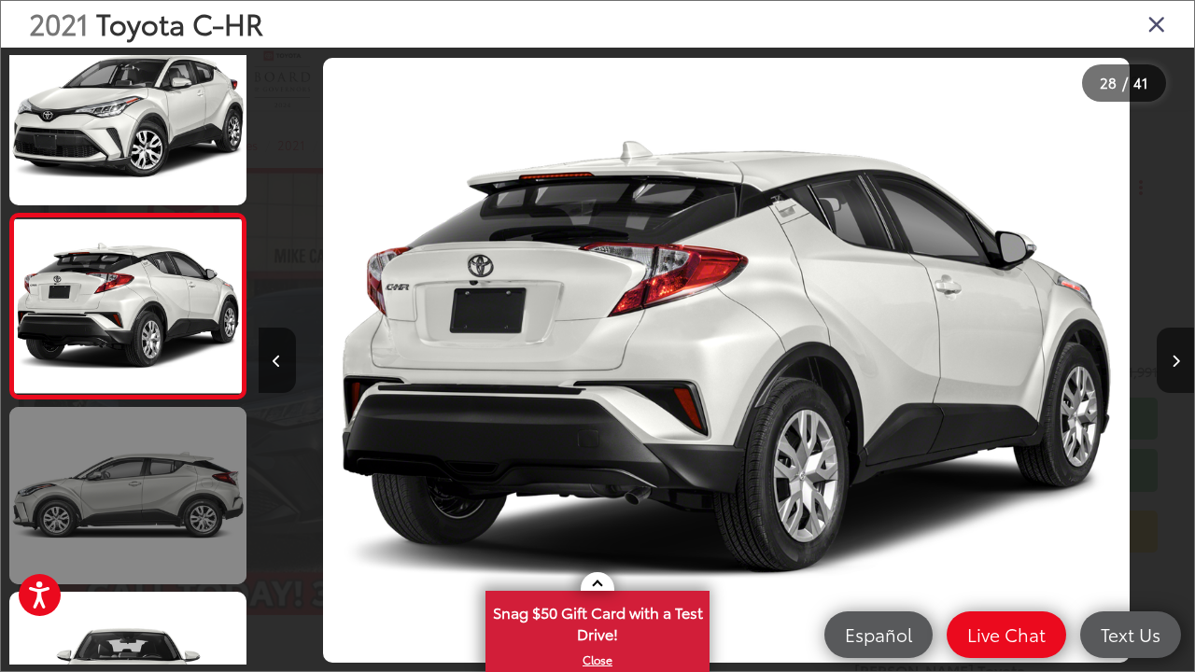
click at [145, 492] on link at bounding box center [127, 495] width 237 height 177
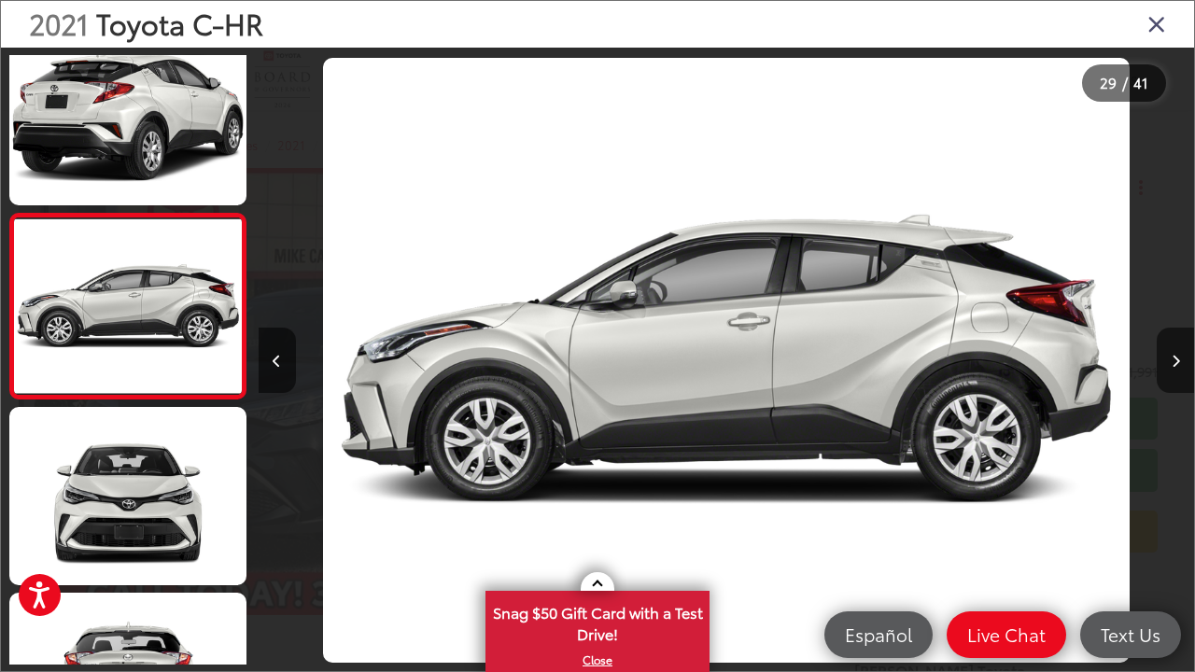
click at [1156, 27] on icon "Close gallery" at bounding box center [1156, 23] width 19 height 24
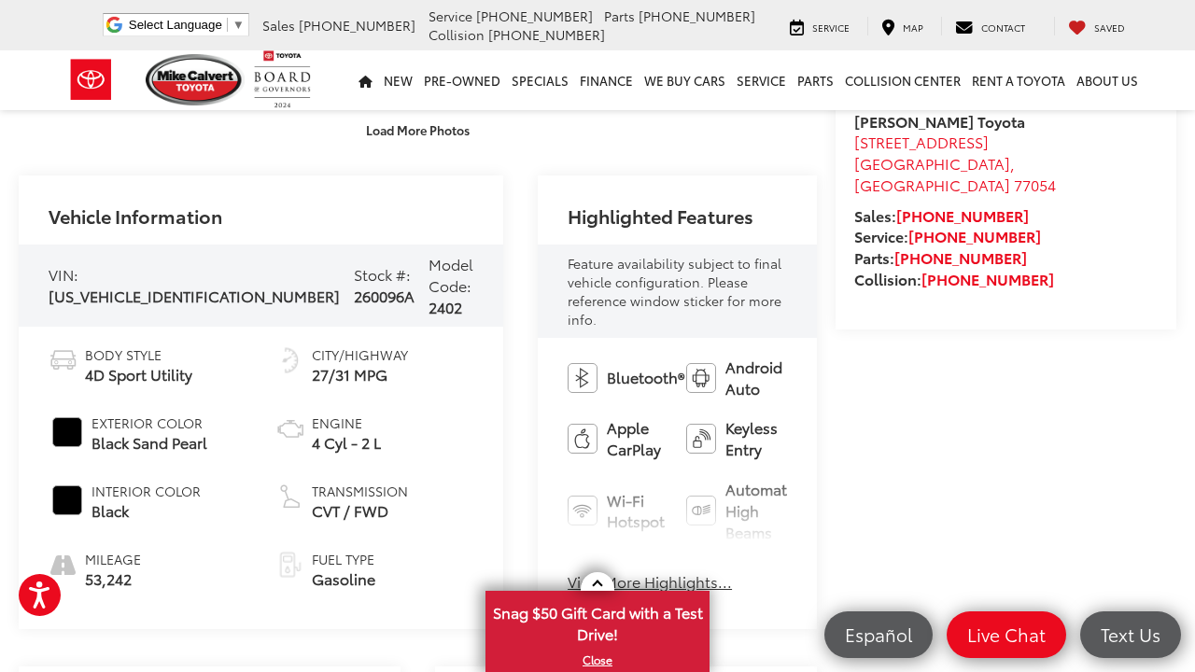
click at [568, 571] on button "View More Highlights..." at bounding box center [650, 581] width 164 height 21
